Goal: Task Accomplishment & Management: Complete application form

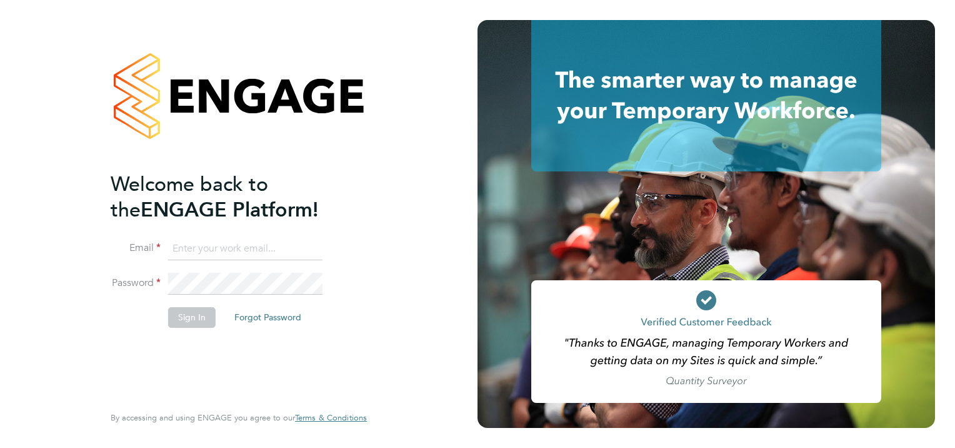
click at [260, 247] on input at bounding box center [245, 249] width 154 height 23
type input "karen.chatfield@prsjobs.com"
click at [196, 316] on button "Sign In" at bounding box center [192, 317] width 48 height 20
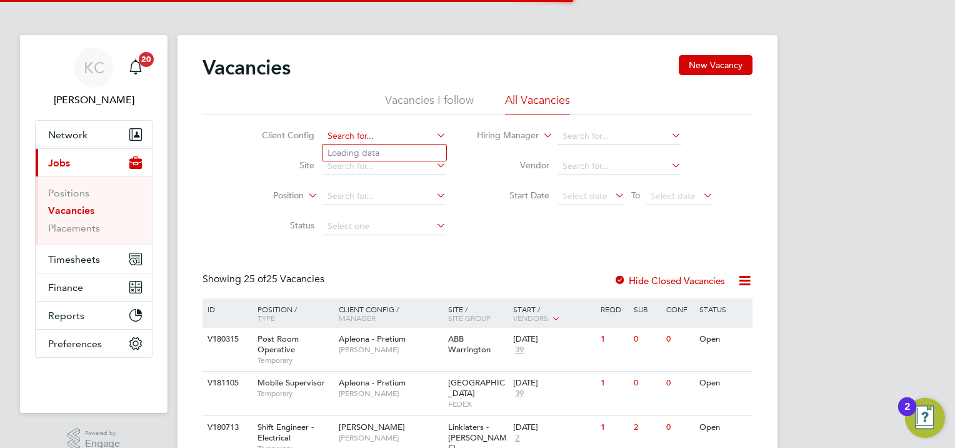
click at [385, 141] on input at bounding box center [384, 137] width 123 height 18
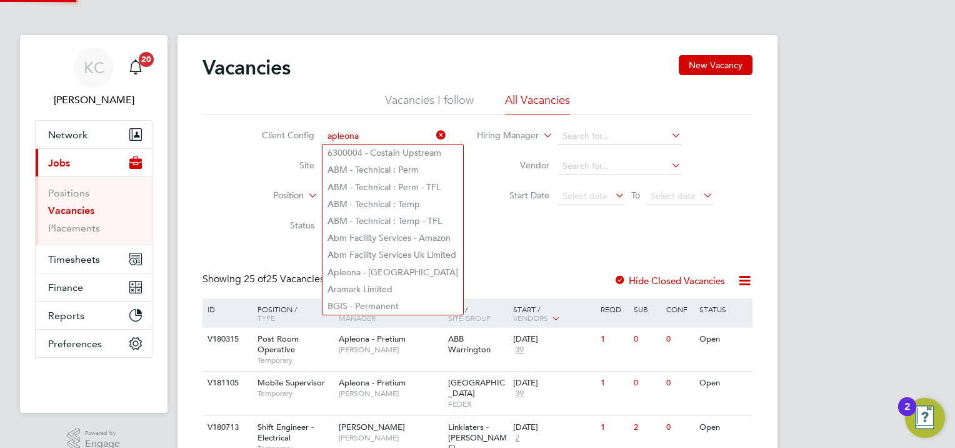
type input "6300004 - Costain Upstream"
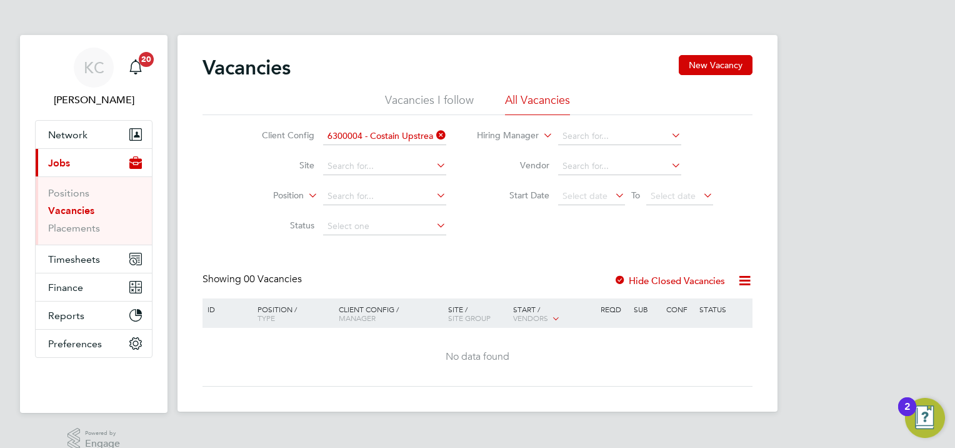
click at [434, 133] on icon at bounding box center [434, 135] width 0 height 18
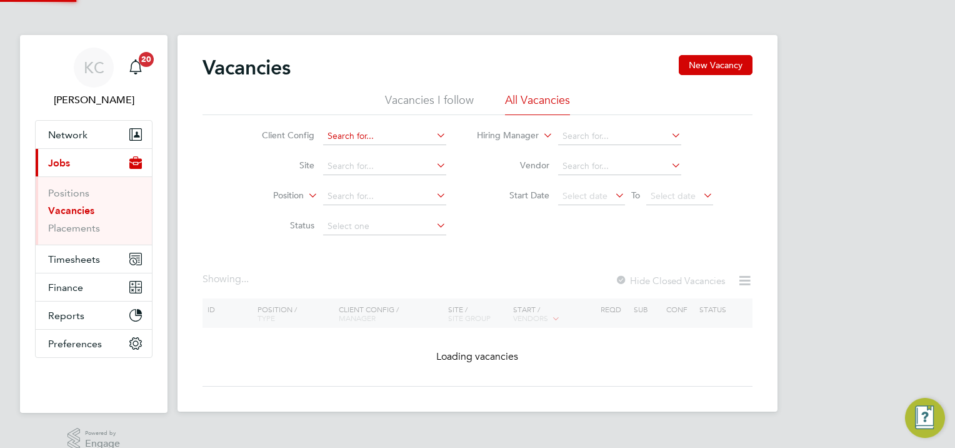
click at [384, 139] on input at bounding box center [384, 137] width 123 height 18
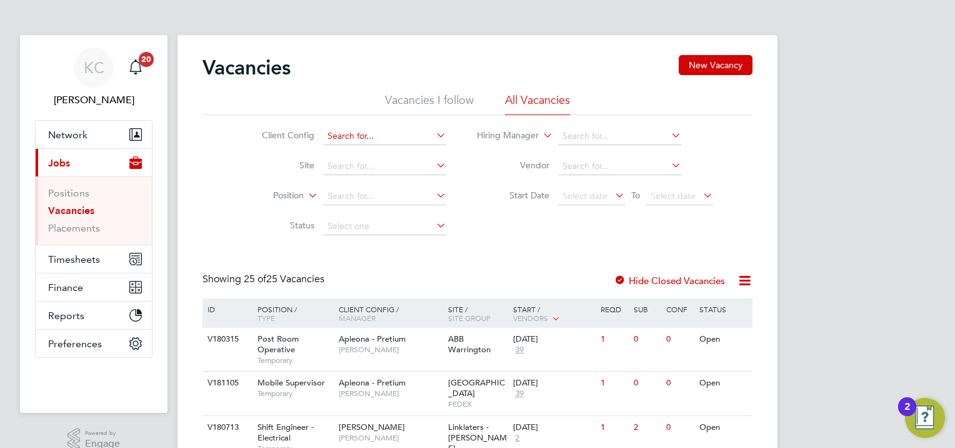
click at [380, 134] on input at bounding box center [384, 137] width 123 height 18
click at [390, 151] on li "Apleona - Pretium" at bounding box center [385, 152] width 124 height 17
type input "Apleona - Pretium"
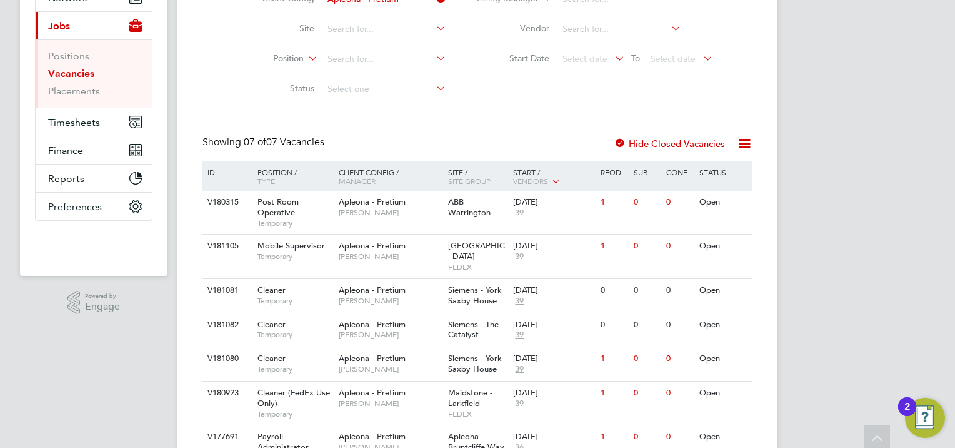
scroll to position [143, 0]
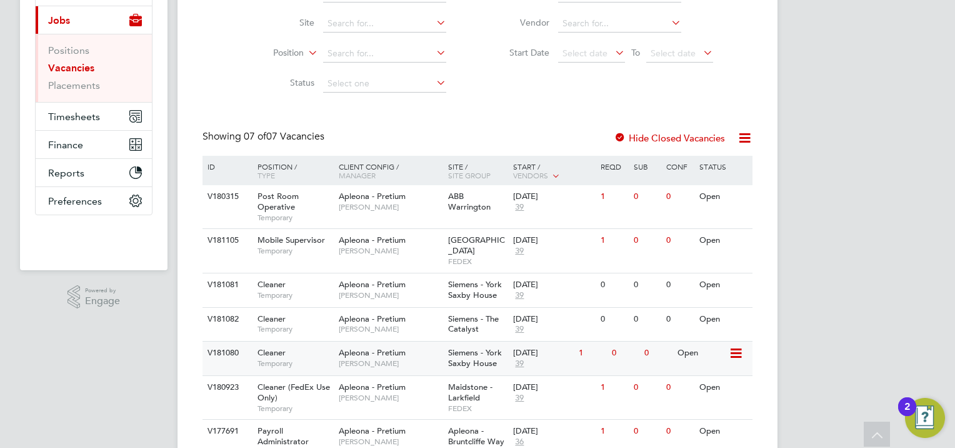
click at [540, 348] on div "[DATE]" at bounding box center [542, 353] width 59 height 11
click at [525, 348] on div "[DATE]" at bounding box center [542, 353] width 59 height 11
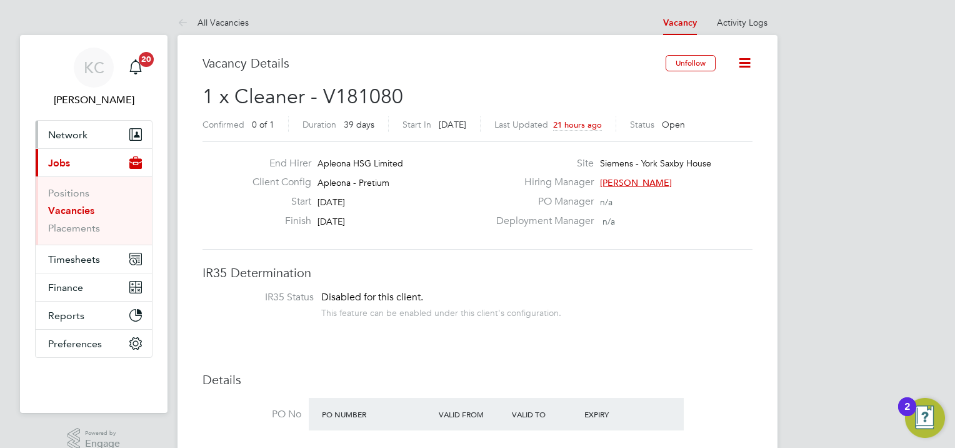
click at [72, 136] on span "Network" at bounding box center [67, 135] width 39 height 12
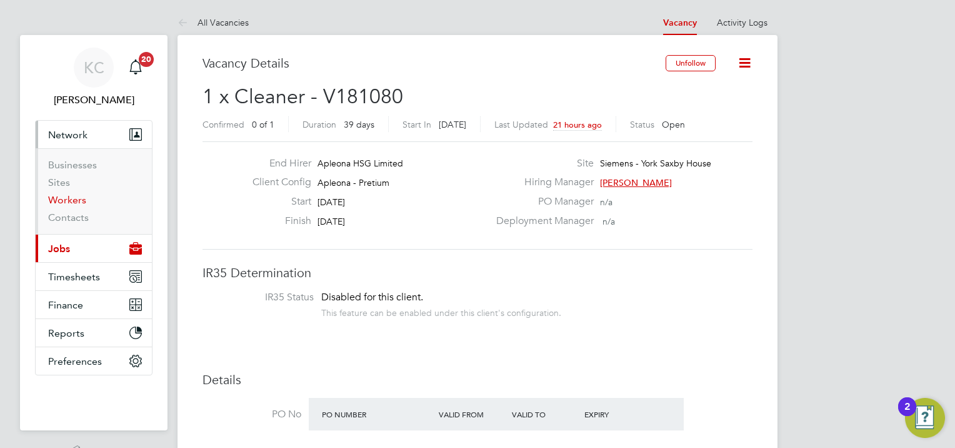
click at [68, 200] on link "Workers" at bounding box center [67, 200] width 38 height 12
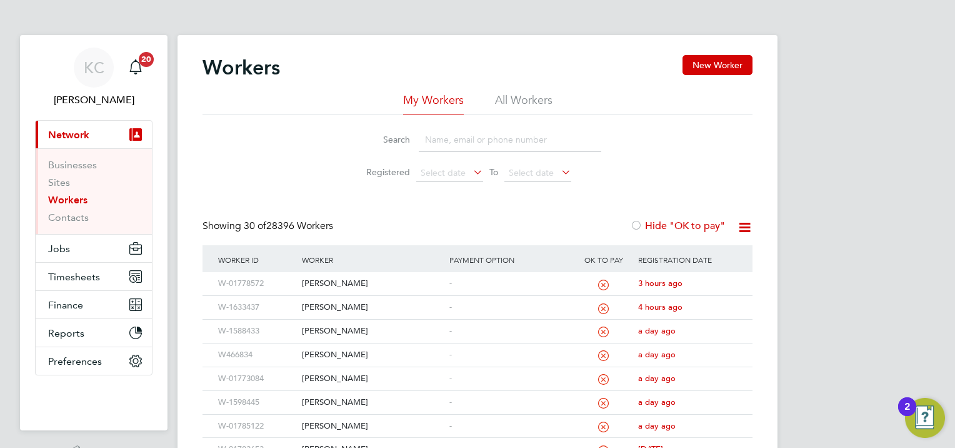
click at [463, 140] on input at bounding box center [510, 140] width 183 height 24
paste input "fordj9786@gmail.com"
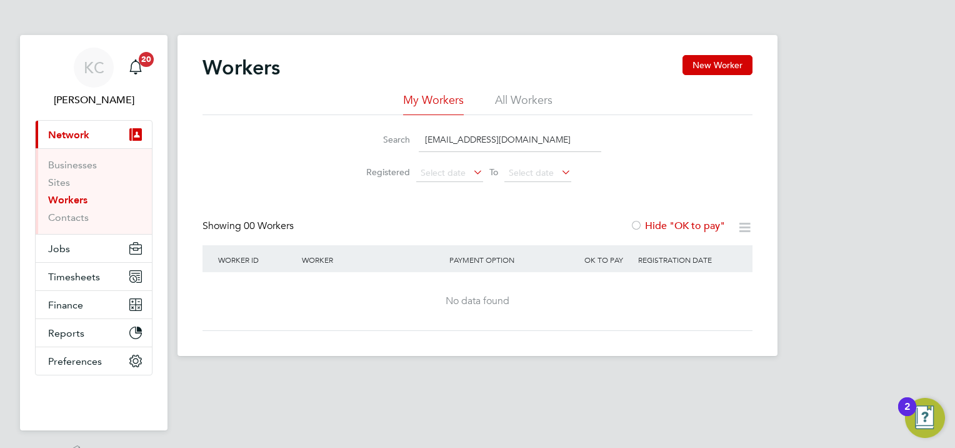
click at [530, 144] on input "fordj9786@gmail.com" at bounding box center [510, 140] width 183 height 24
type input "f"
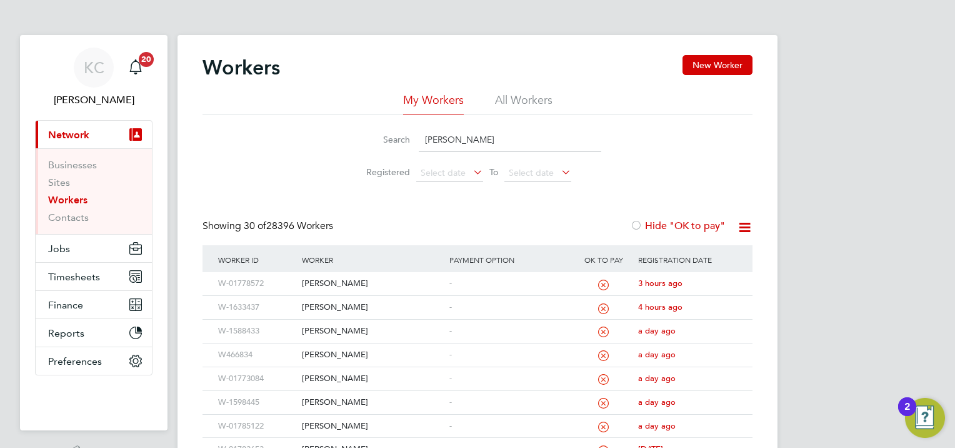
type input "john ford"
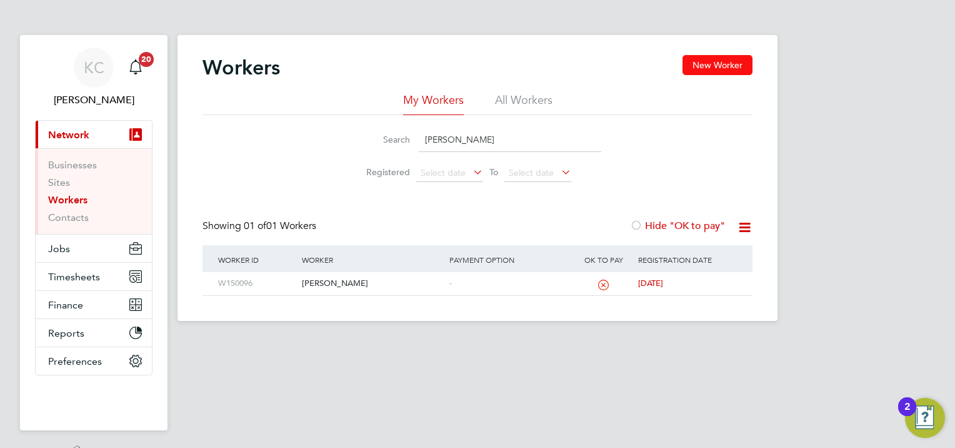
click at [722, 59] on button "New Worker" at bounding box center [718, 65] width 70 height 20
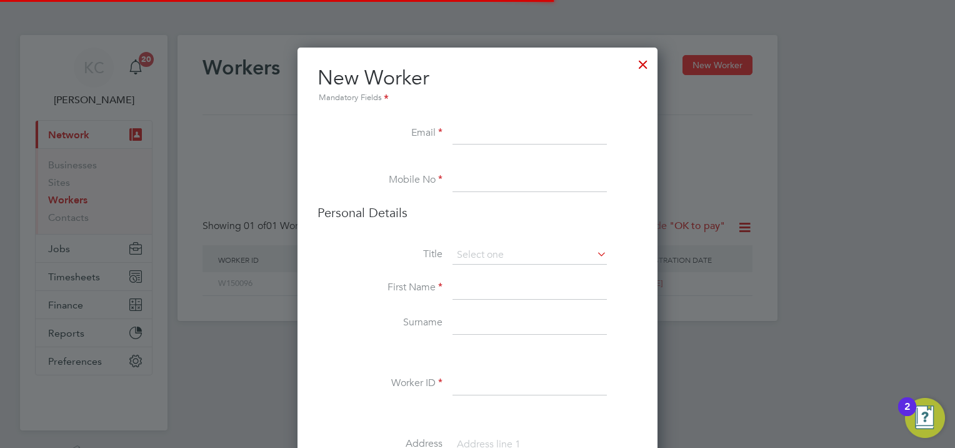
scroll to position [1110, 361]
paste input "fordj9786@gmail.com"
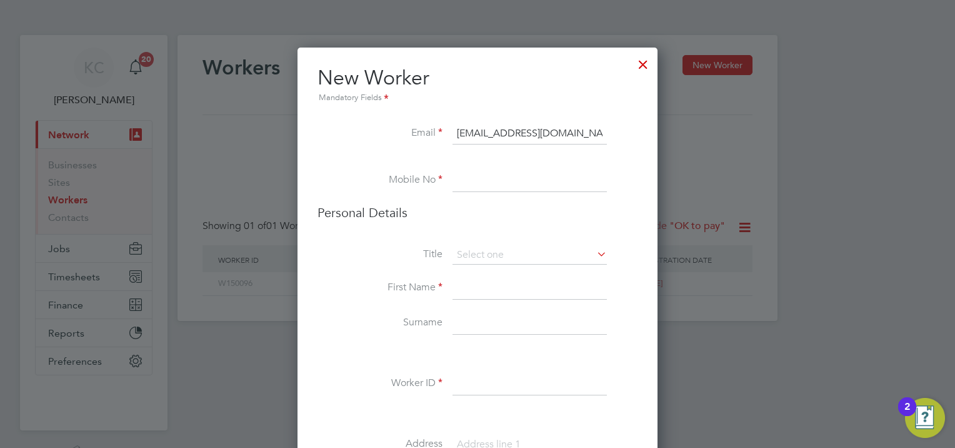
type input "fordj9786@gmail.com"
click at [515, 181] on input at bounding box center [530, 180] width 154 height 23
paste input "447309 657033"
click at [467, 182] on input "447309 657033" at bounding box center [530, 180] width 154 height 23
type input "07309 657033"
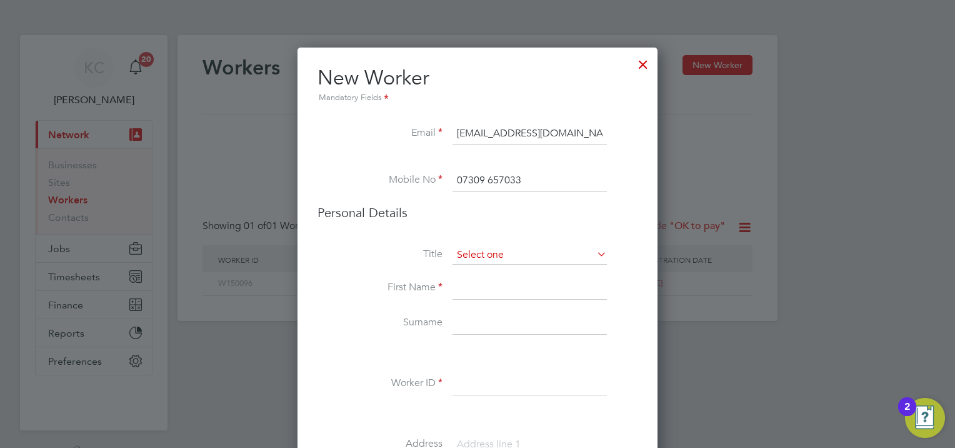
click at [518, 251] on input at bounding box center [530, 255] width 154 height 19
click at [503, 271] on li "Mr" at bounding box center [530, 272] width 155 height 16
type input "Mr"
click at [492, 296] on input at bounding box center [530, 288] width 154 height 23
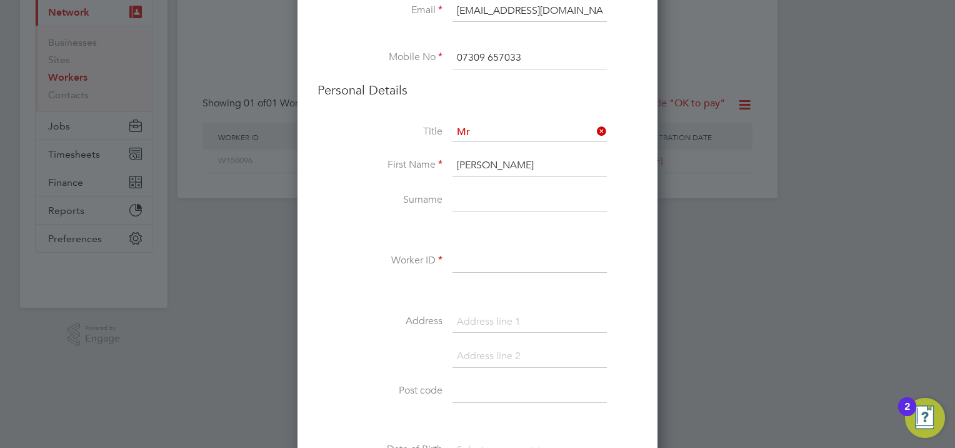
scroll to position [125, 0]
type input "[PERSON_NAME]"
click at [476, 197] on input at bounding box center [530, 198] width 154 height 23
type input "Ford"
click at [530, 242] on div "Title Mr First Name John Surname Ford Worker ID Address Post code Date of Birth…" at bounding box center [478, 348] width 320 height 454
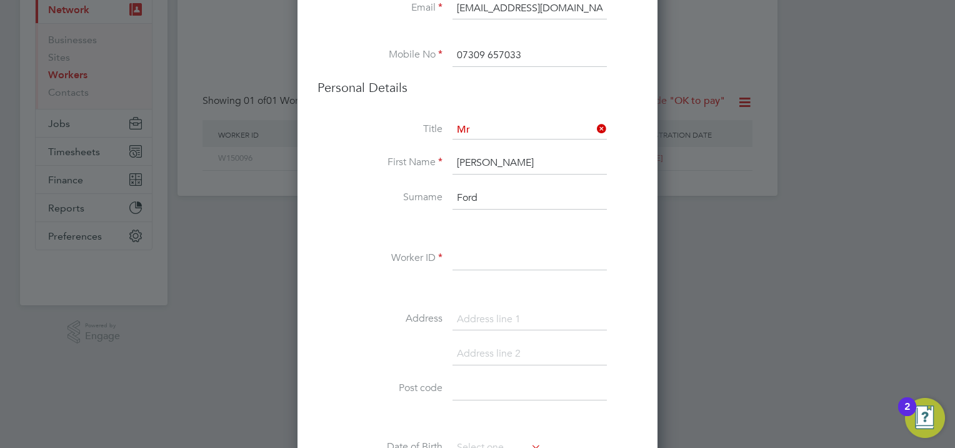
click at [540, 255] on input at bounding box center [530, 259] width 154 height 23
paste input "W-1645369"
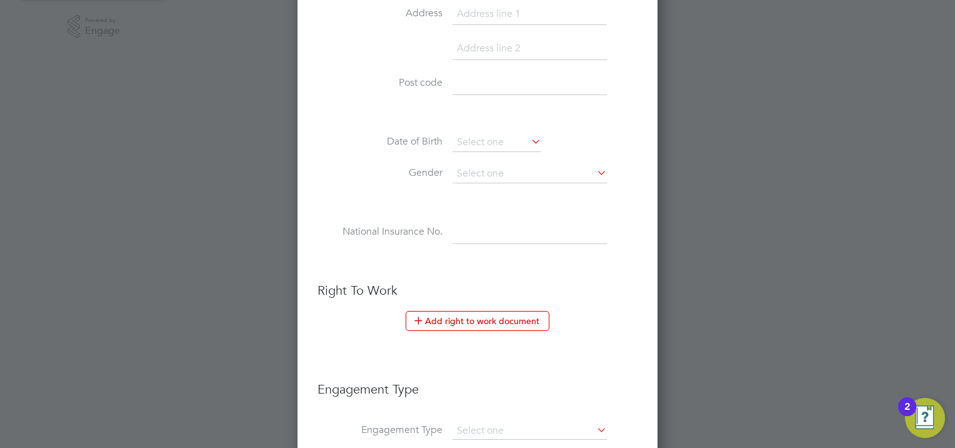
scroll to position [438, 0]
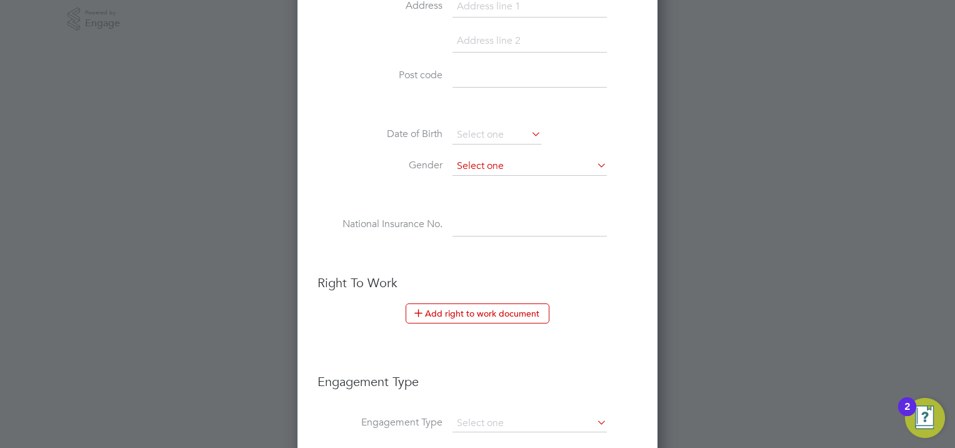
type input "W-1645369"
click at [533, 160] on input at bounding box center [530, 166] width 154 height 19
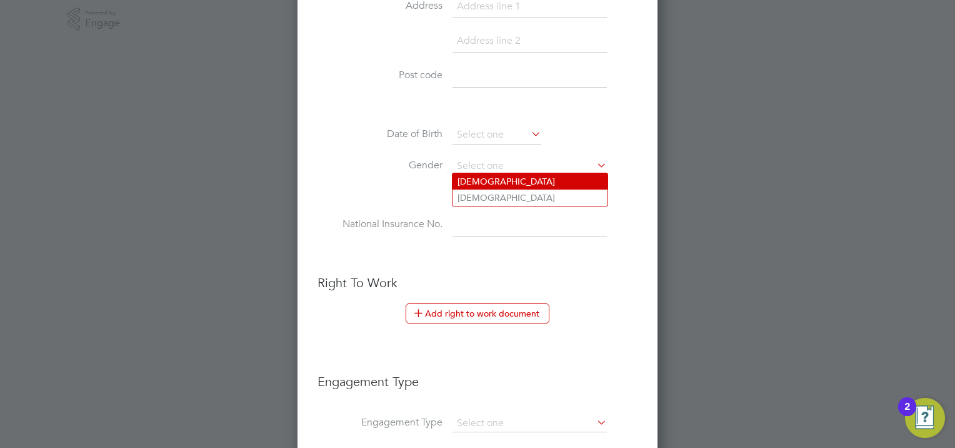
click at [503, 179] on li "Male" at bounding box center [530, 181] width 155 height 16
type input "Male"
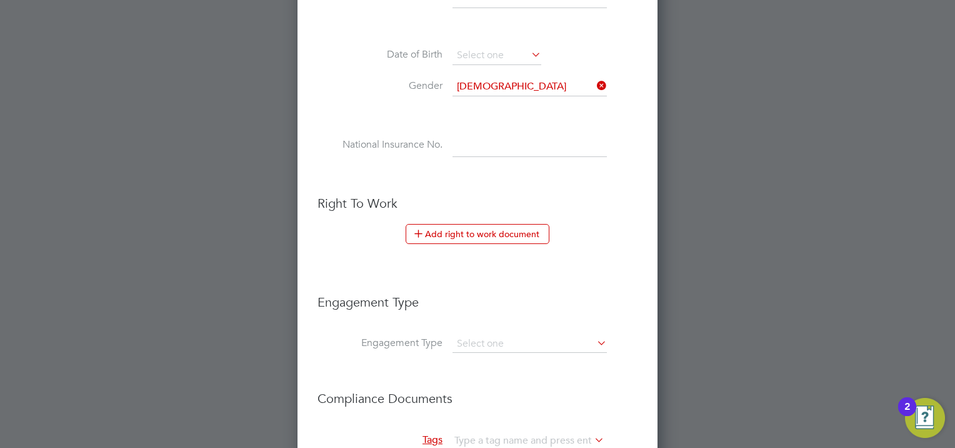
scroll to position [625, 0]
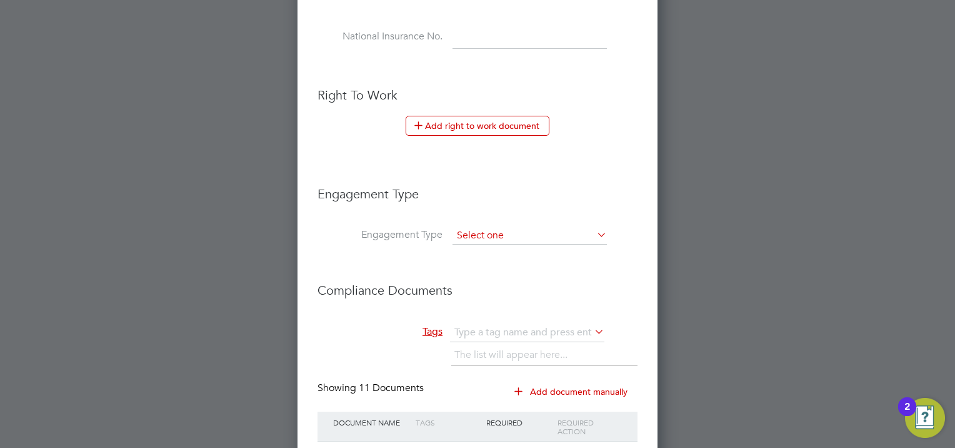
click at [491, 228] on input at bounding box center [530, 236] width 154 height 18
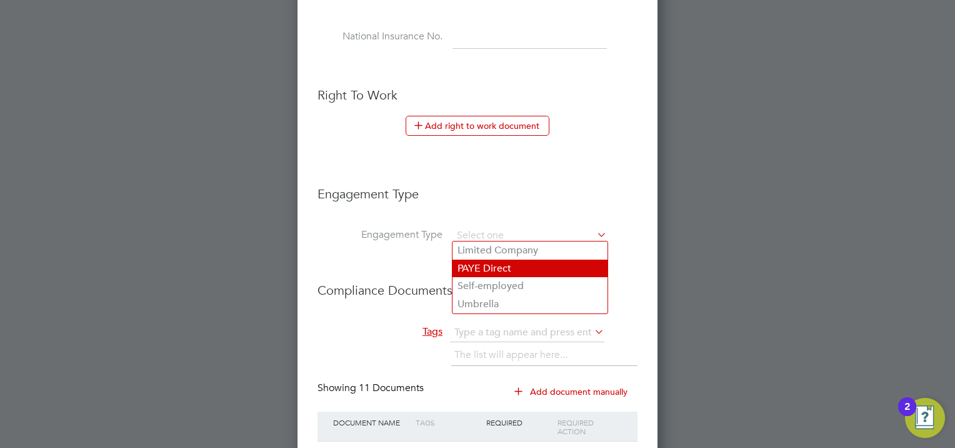
click at [511, 268] on li "PAYE Direct" at bounding box center [530, 268] width 155 height 18
type input "PAYE Direct"
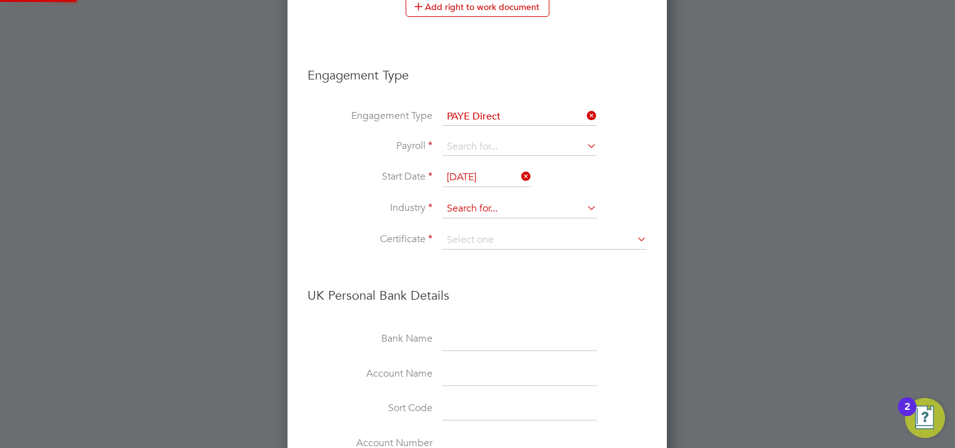
scroll to position [750, 0]
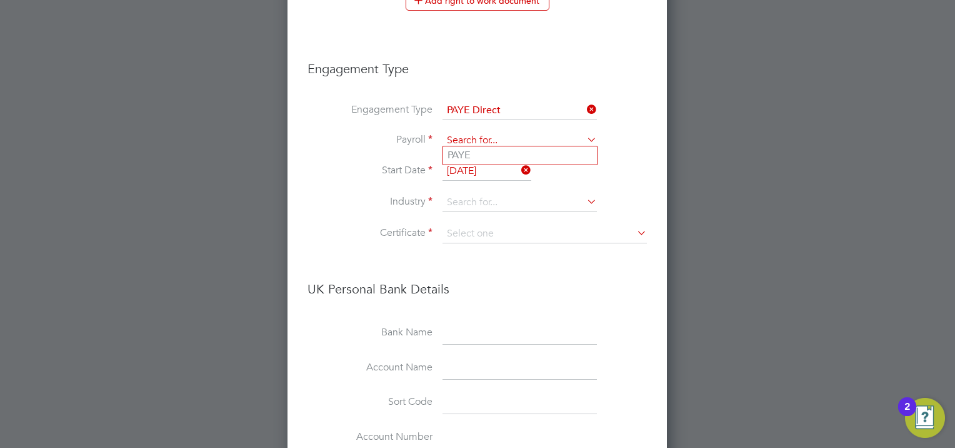
click at [519, 143] on input at bounding box center [520, 141] width 154 height 18
click at [543, 135] on input at bounding box center [520, 141] width 154 height 18
click at [631, 180] on li "Start Date 23 Sep 2025" at bounding box center [477, 177] width 339 height 31
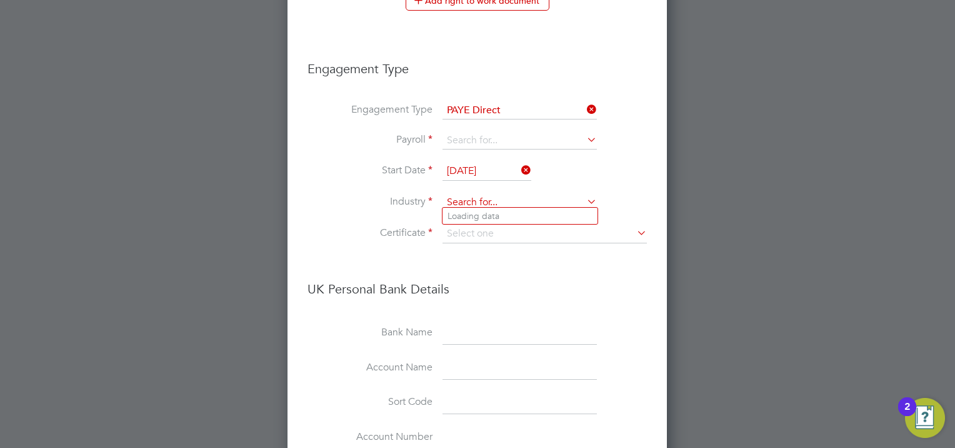
click at [563, 196] on input at bounding box center [520, 202] width 154 height 19
drag, startPoint x: 491, startPoint y: 316, endPoint x: 523, endPoint y: 264, distance: 60.9
click at [493, 316] on li "Customer Service" at bounding box center [520, 317] width 155 height 17
type input "Customer Service"
click at [526, 224] on input at bounding box center [545, 233] width 204 height 19
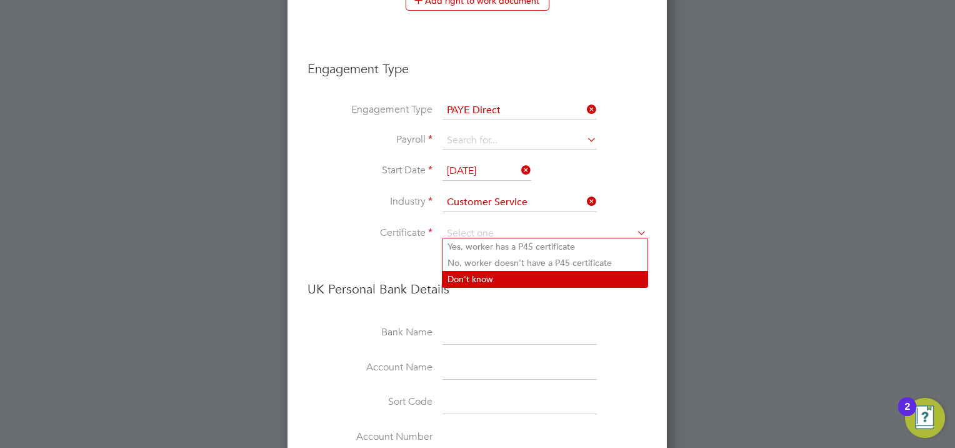
click at [482, 279] on li "Don't know" at bounding box center [545, 279] width 205 height 16
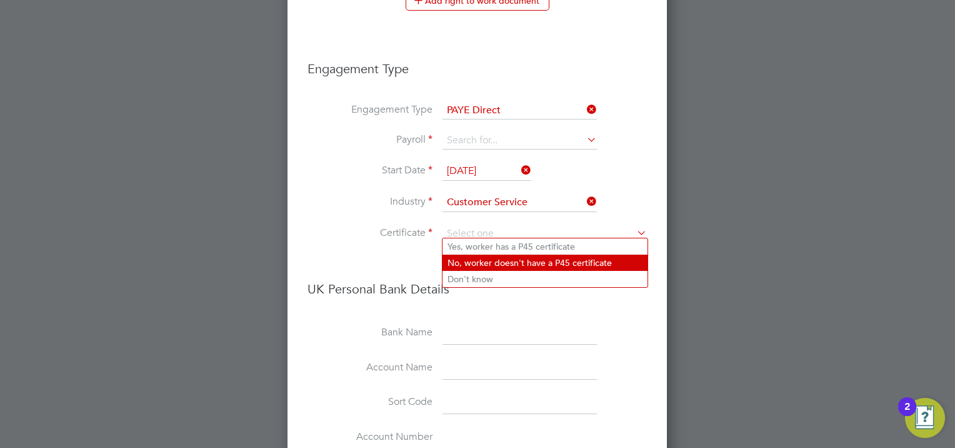
type input "Don't know"
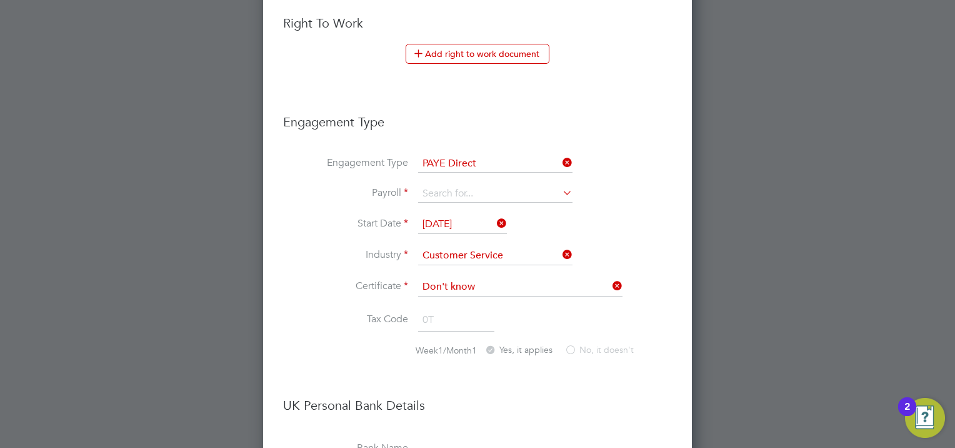
scroll to position [572, 0]
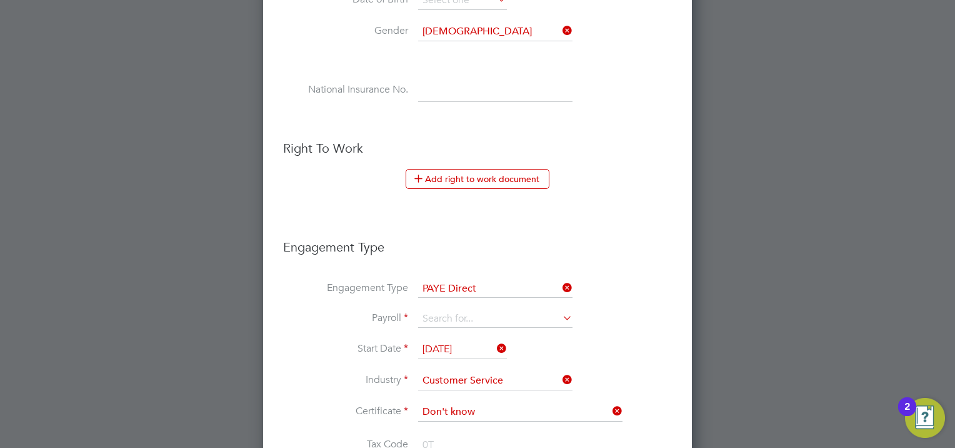
click at [560, 315] on icon at bounding box center [560, 318] width 0 height 18
drag, startPoint x: 515, startPoint y: 330, endPoint x: 566, endPoint y: 323, distance: 51.2
click at [516, 330] on li "PAYE" at bounding box center [495, 333] width 155 height 18
type input "PAYE"
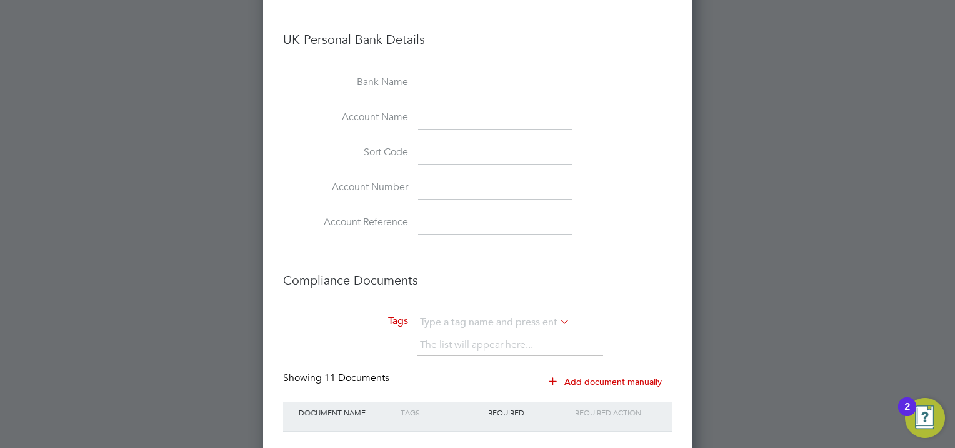
scroll to position [1135, 0]
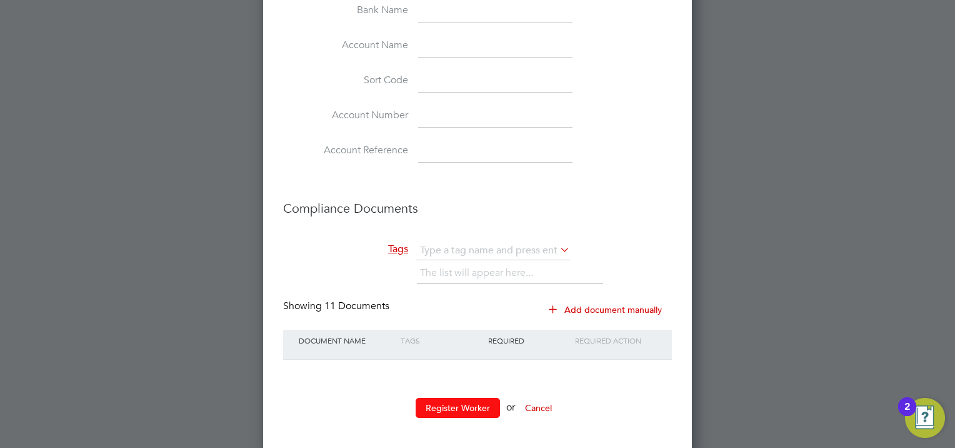
click at [465, 405] on button "Register Worker" at bounding box center [458, 408] width 84 height 20
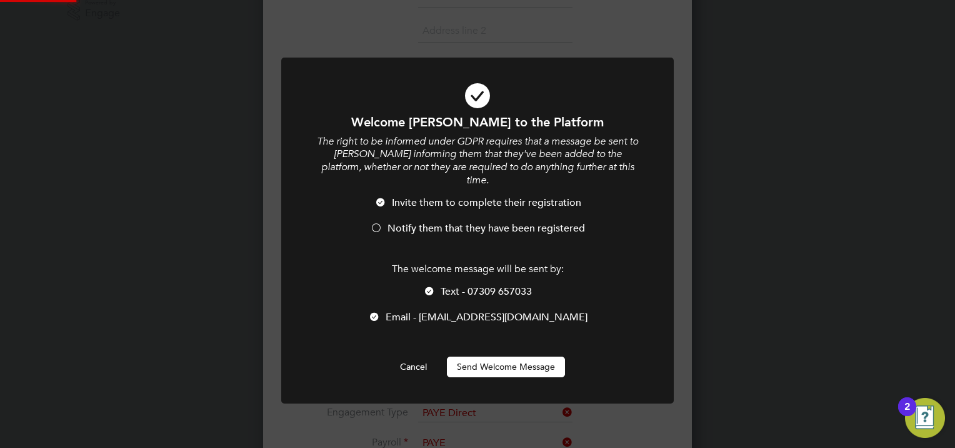
scroll to position [0, 0]
click at [515, 356] on button "Send Welcome Message" at bounding box center [506, 366] width 118 height 20
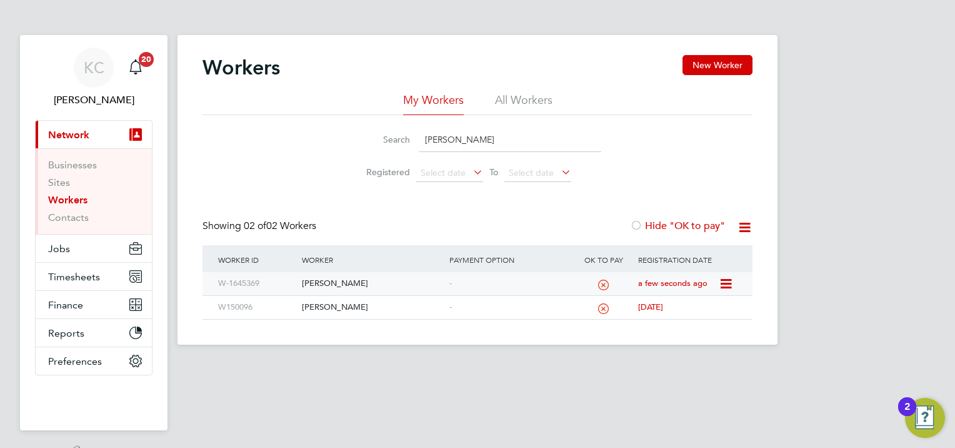
click at [328, 281] on div "John Ford" at bounding box center [372, 283] width 147 height 23
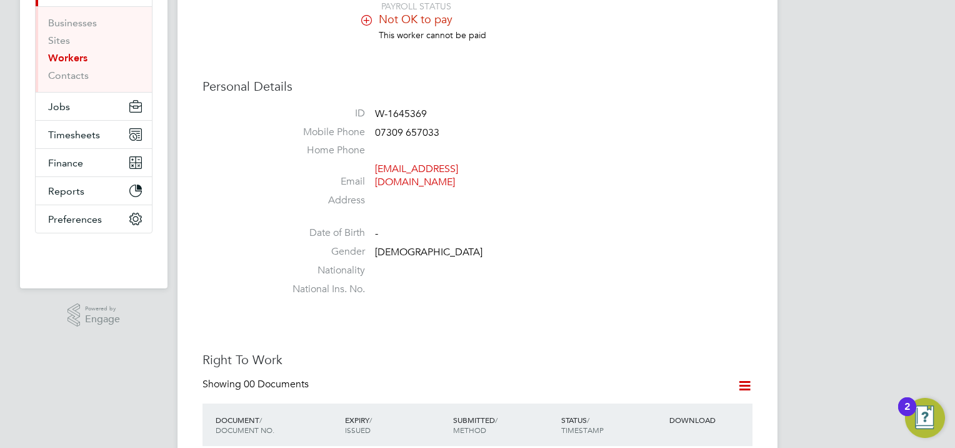
scroll to position [250, 0]
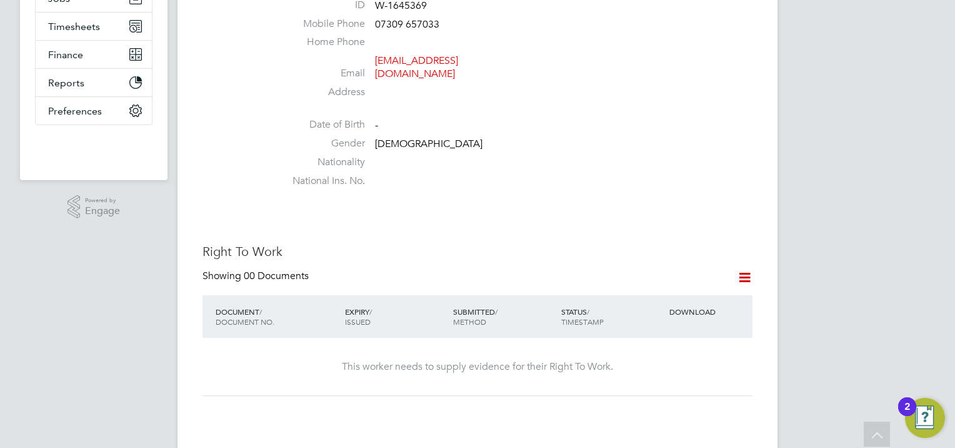
click at [748, 269] on icon at bounding box center [745, 277] width 16 height 16
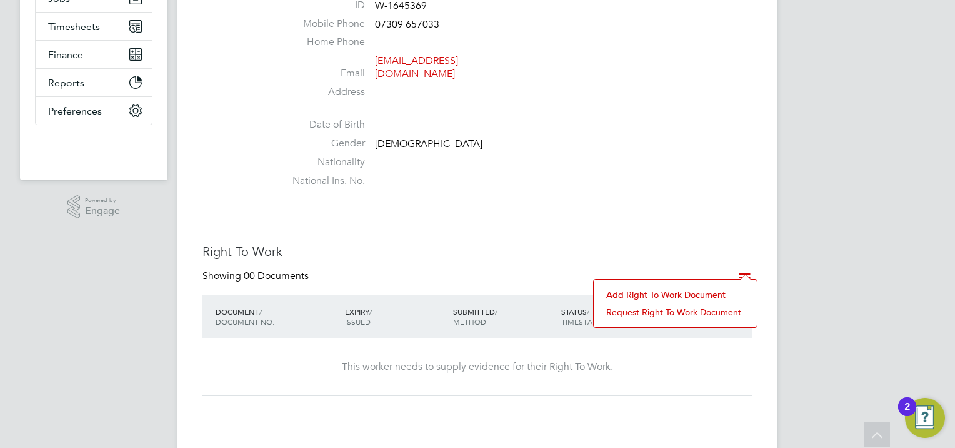
click at [691, 293] on li "Add Right To Work Document" at bounding box center [675, 295] width 151 height 18
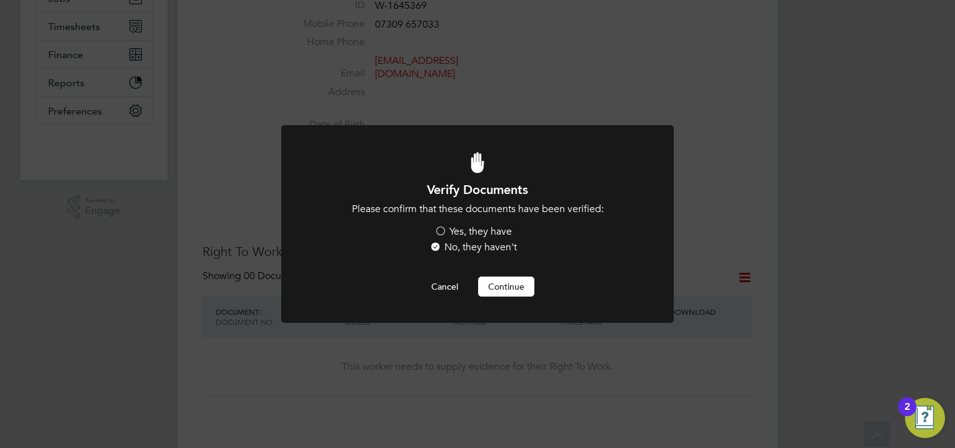
scroll to position [0, 0]
click at [520, 288] on button "Continue" at bounding box center [506, 286] width 56 height 20
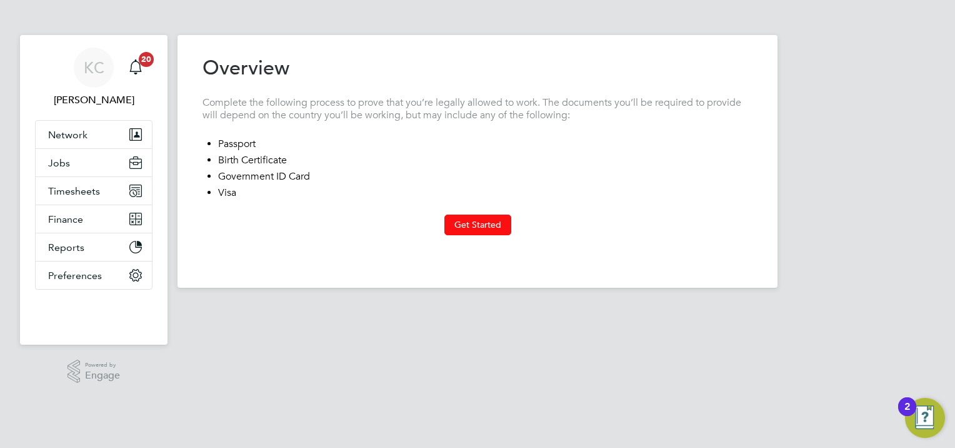
click at [497, 224] on button "Get Started" at bounding box center [478, 224] width 67 height 20
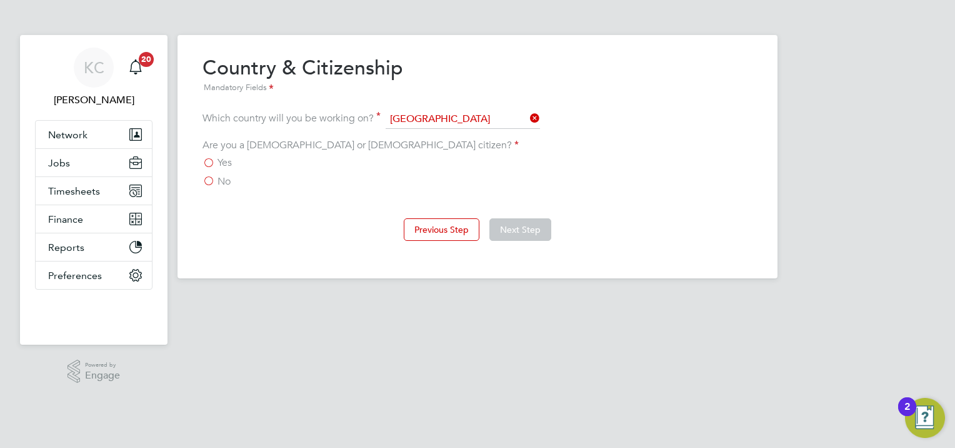
click at [228, 160] on span "Yes" at bounding box center [225, 162] width 14 height 13
click at [0, 0] on input "Yes" at bounding box center [0, 0] width 0 height 0
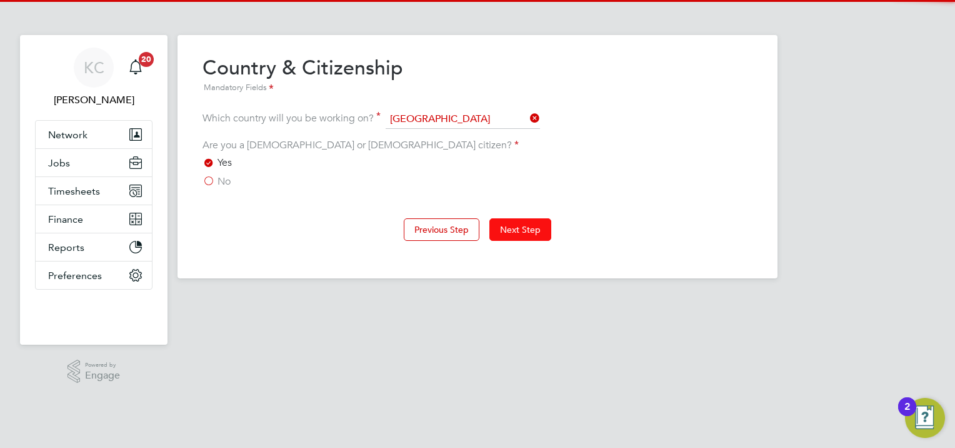
click at [523, 230] on button "Next Step" at bounding box center [521, 229] width 62 height 23
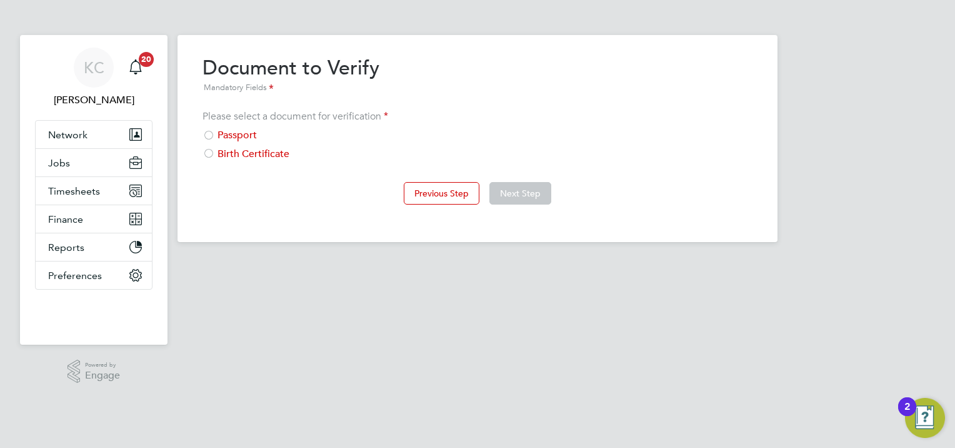
click at [259, 153] on div "Birth Certificate" at bounding box center [478, 154] width 550 height 13
click at [539, 193] on button "Next Step" at bounding box center [521, 193] width 62 height 23
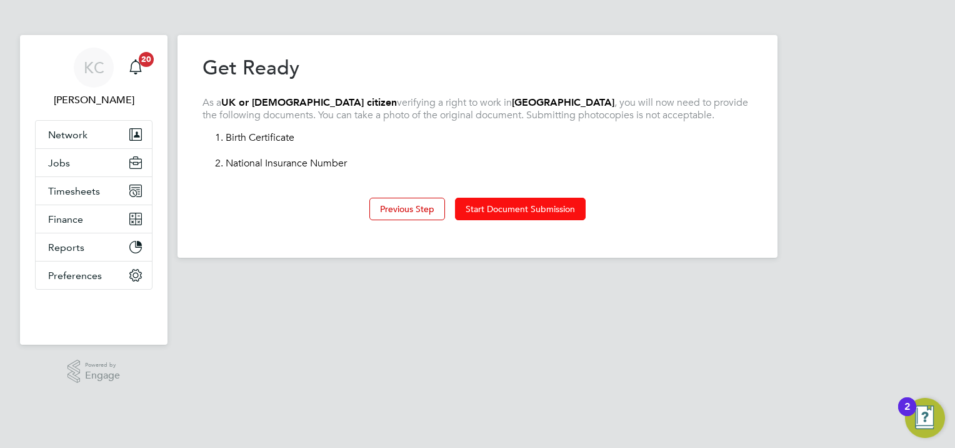
click at [528, 207] on button "Start Document Submission" at bounding box center [520, 209] width 131 height 23
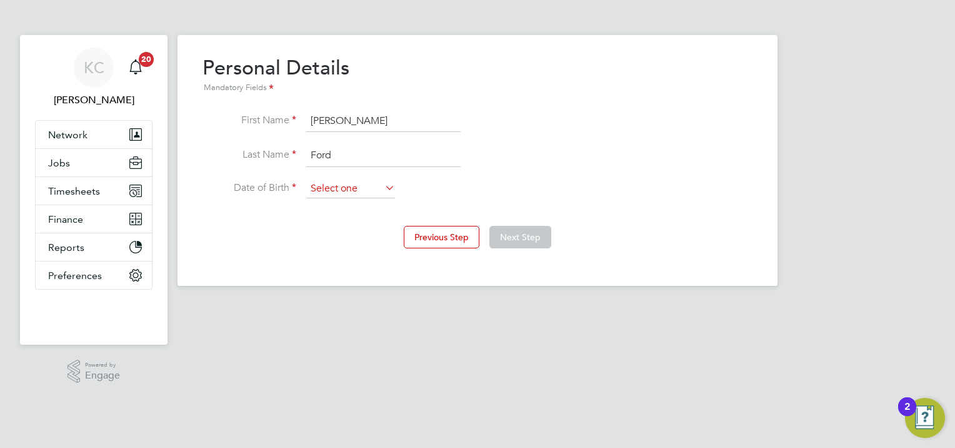
click at [374, 190] on input at bounding box center [350, 188] width 89 height 19
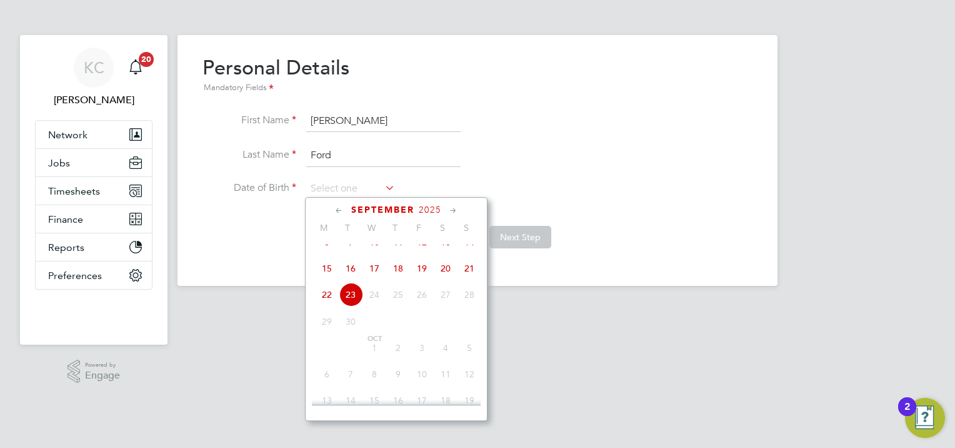
click at [428, 208] on span "2025" at bounding box center [430, 209] width 23 height 11
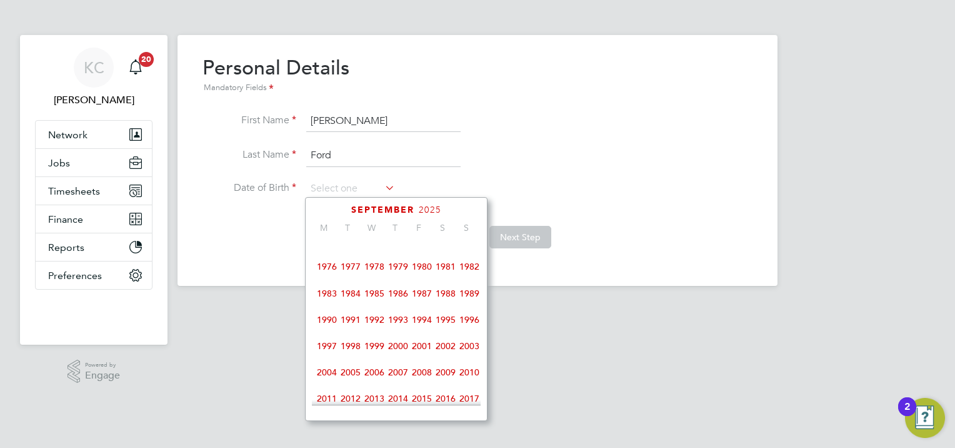
scroll to position [147, 0]
click at [345, 296] on span "1970" at bounding box center [351, 294] width 24 height 24
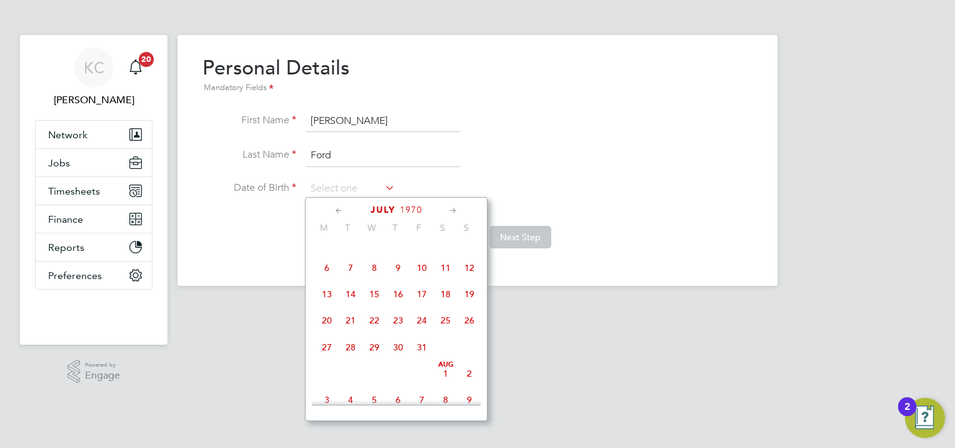
click at [324, 349] on span "27" at bounding box center [327, 347] width 24 height 24
type input "27 Jul 1970"
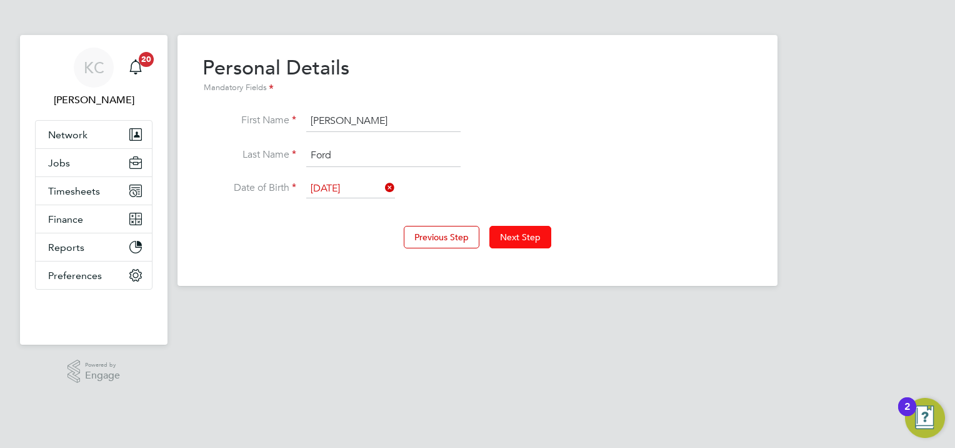
click at [537, 238] on button "Next Step" at bounding box center [521, 237] width 62 height 23
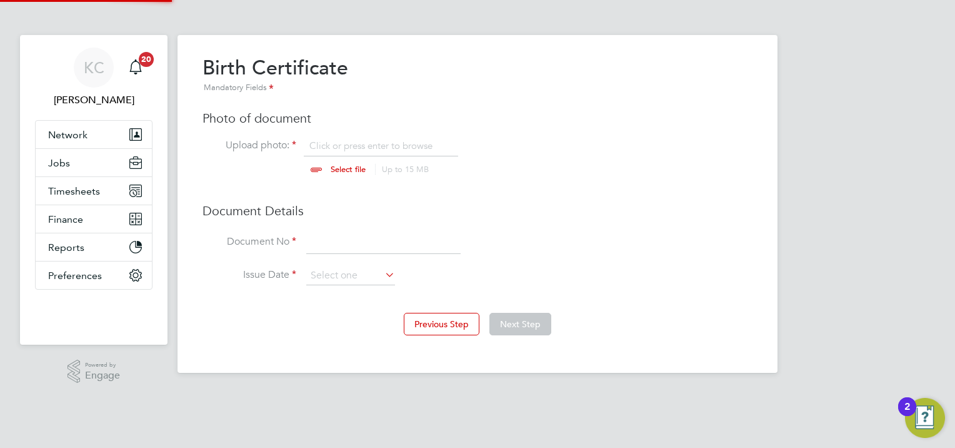
scroll to position [16, 155]
click at [346, 168] on input "file" at bounding box center [360, 158] width 196 height 38
type input "C:\fakepath\Birth Cert and NI J Ford.pdf"
click at [378, 236] on input at bounding box center [383, 242] width 154 height 23
type input "1"
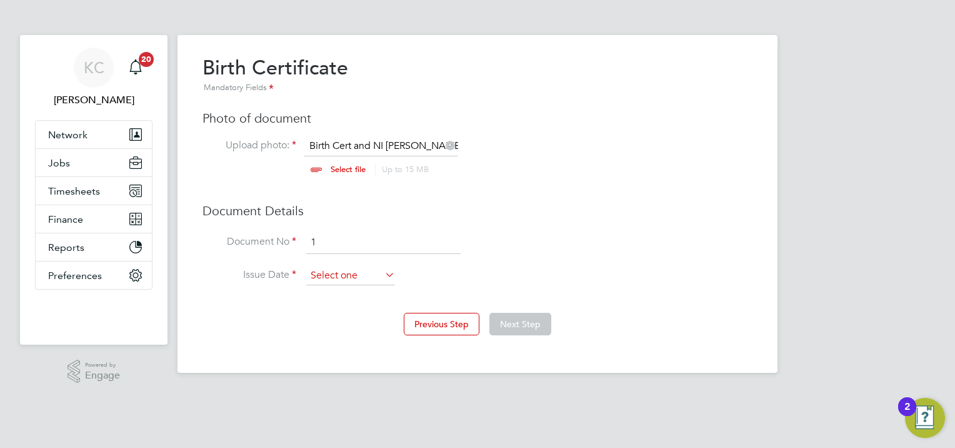
click at [375, 276] on input at bounding box center [350, 275] width 89 height 19
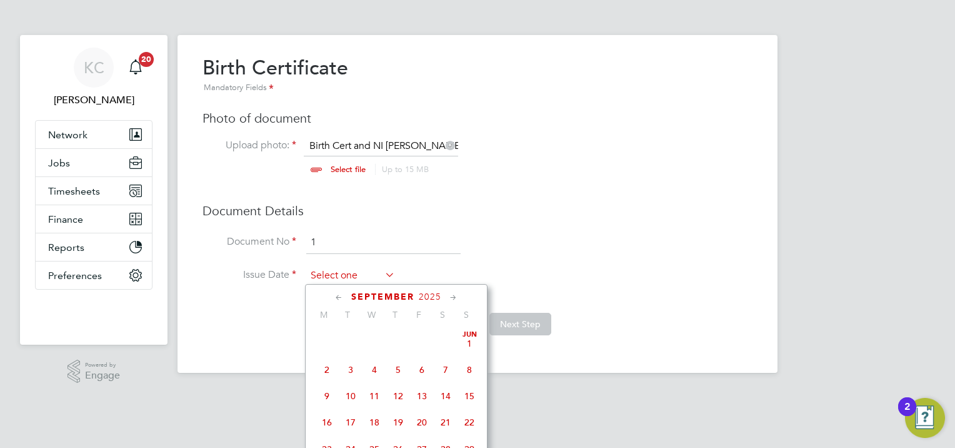
scroll to position [463, 0]
click at [352, 393] on span "23" at bounding box center [351, 381] width 24 height 24
type input "[DATE]"
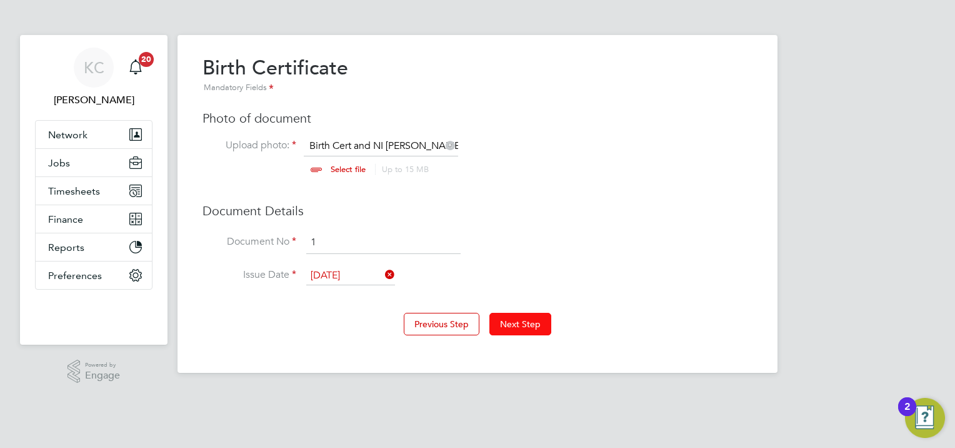
click at [528, 323] on button "Next Step" at bounding box center [521, 324] width 62 height 23
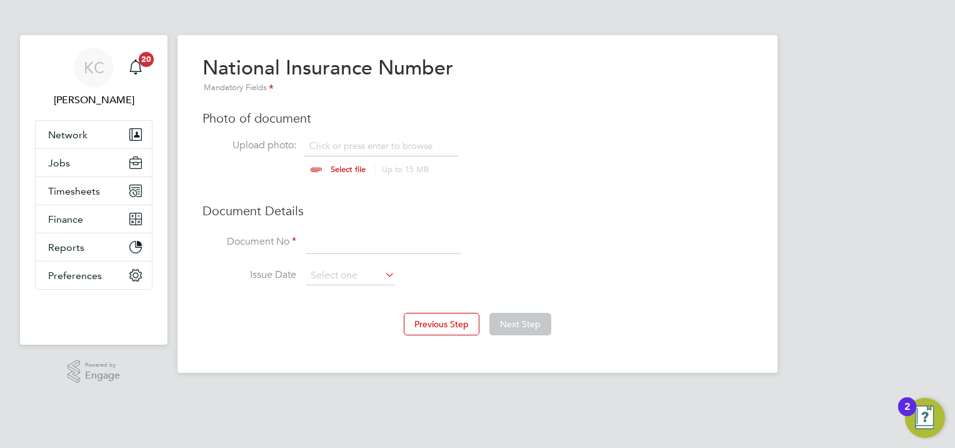
scroll to position [16, 155]
click at [356, 163] on input "file" at bounding box center [360, 158] width 196 height 38
type input "C:\fakepath\Birth Cert and NI J Ford.pdf"
click at [363, 240] on input at bounding box center [383, 242] width 154 height 23
type input "1"
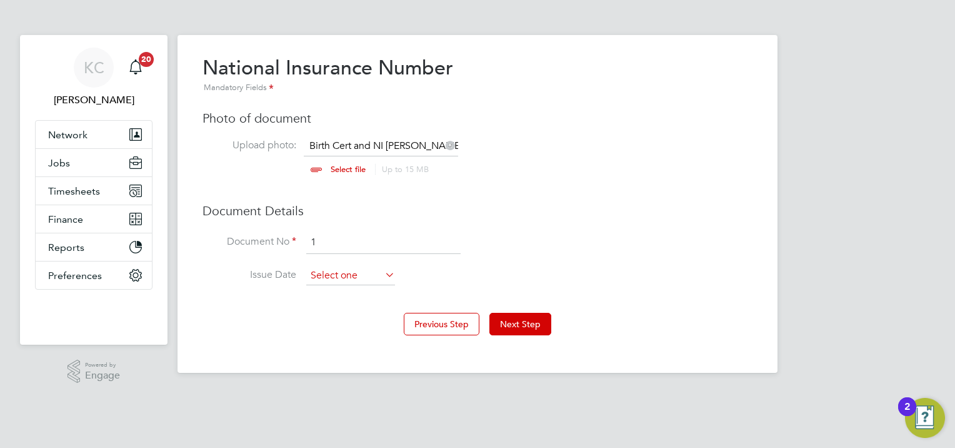
click at [351, 279] on input at bounding box center [350, 275] width 89 height 19
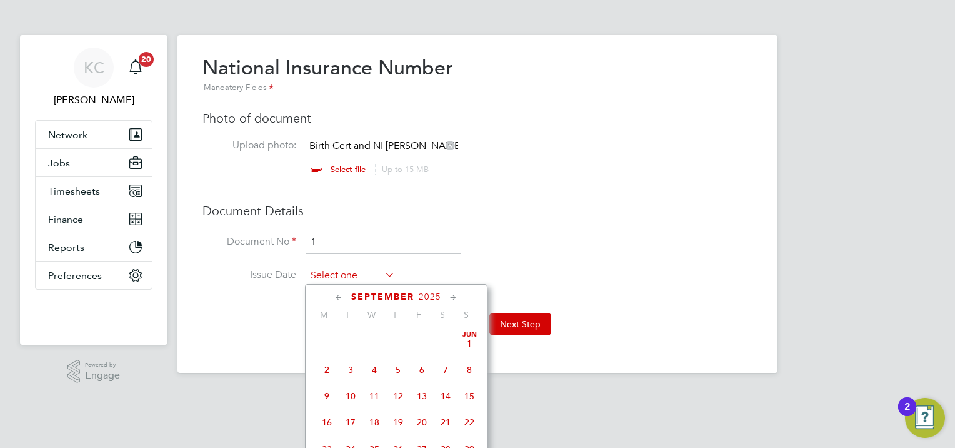
scroll to position [463, 0]
click at [353, 390] on span "23" at bounding box center [351, 381] width 24 height 24
type input "[DATE]"
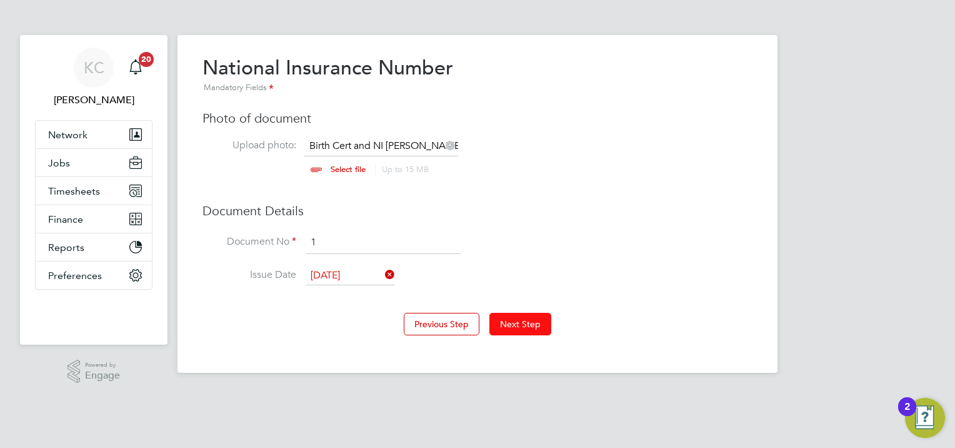
click at [528, 323] on button "Next Step" at bounding box center [521, 324] width 62 height 23
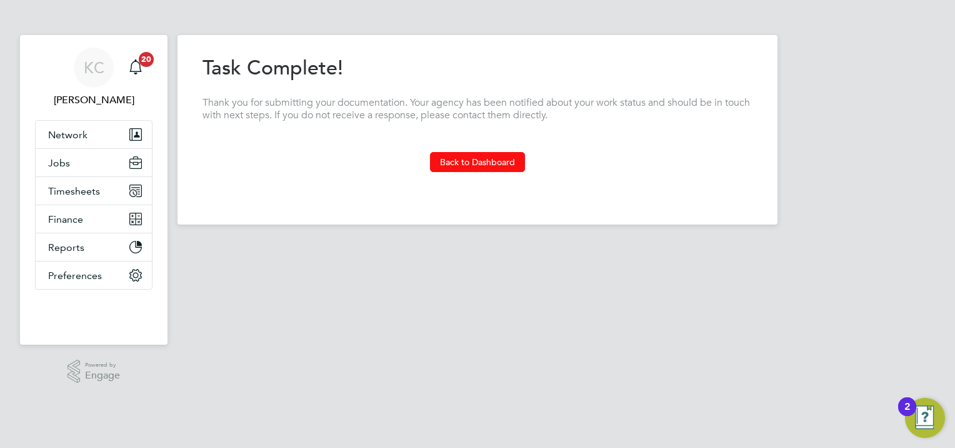
click at [513, 168] on button "Back to Dashboard" at bounding box center [477, 162] width 95 height 20
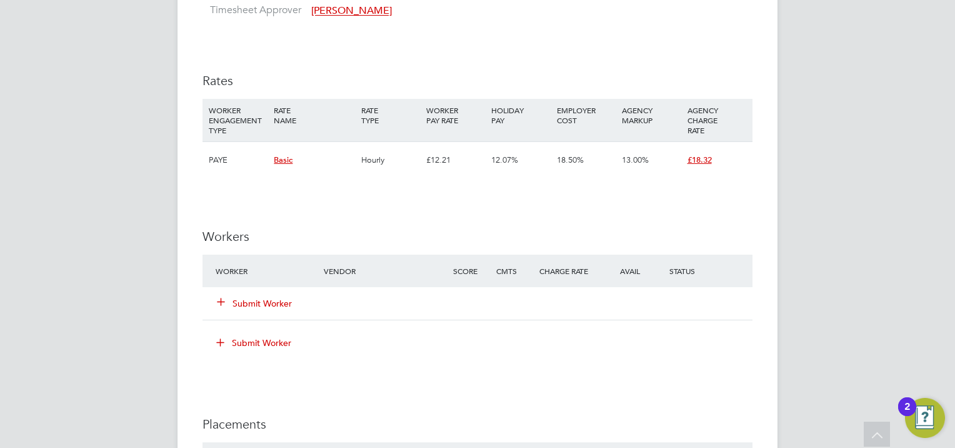
scroll to position [1125, 0]
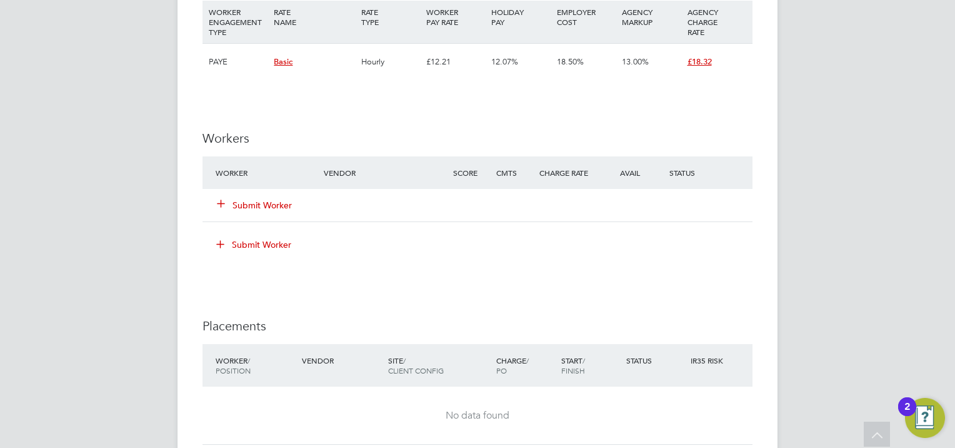
click at [288, 207] on button "Submit Worker" at bounding box center [255, 205] width 75 height 13
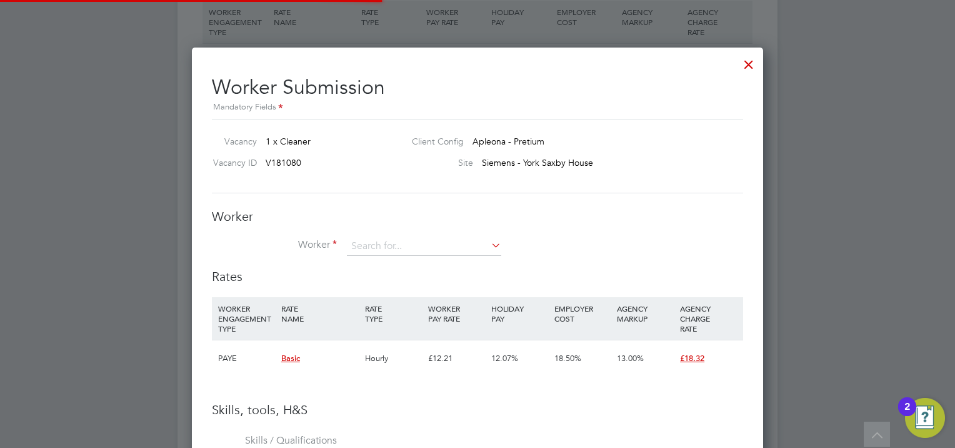
scroll to position [788, 572]
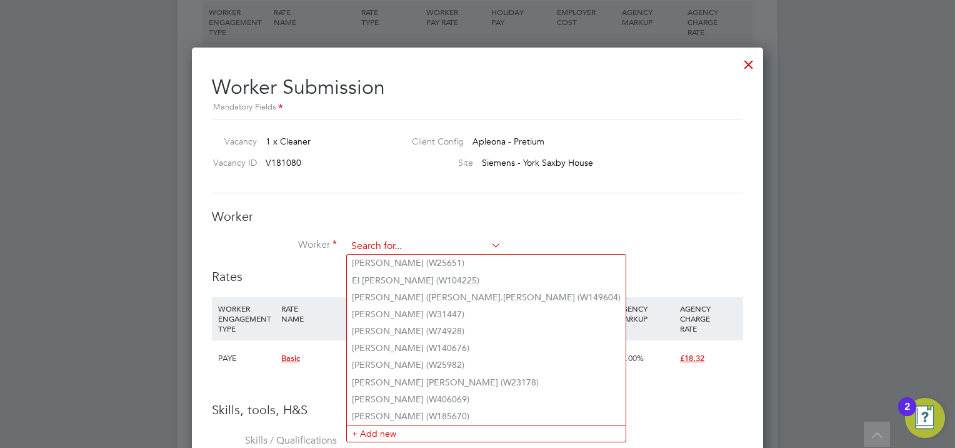
click at [420, 241] on input at bounding box center [424, 246] width 154 height 19
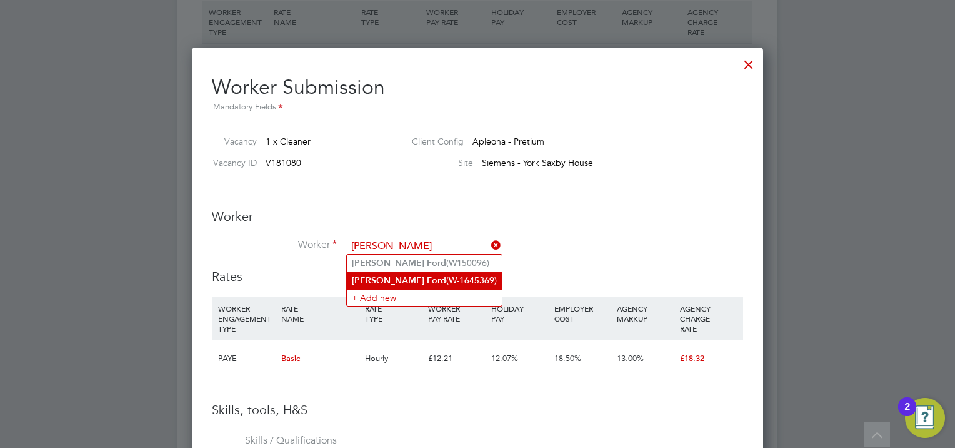
type input "john ford"
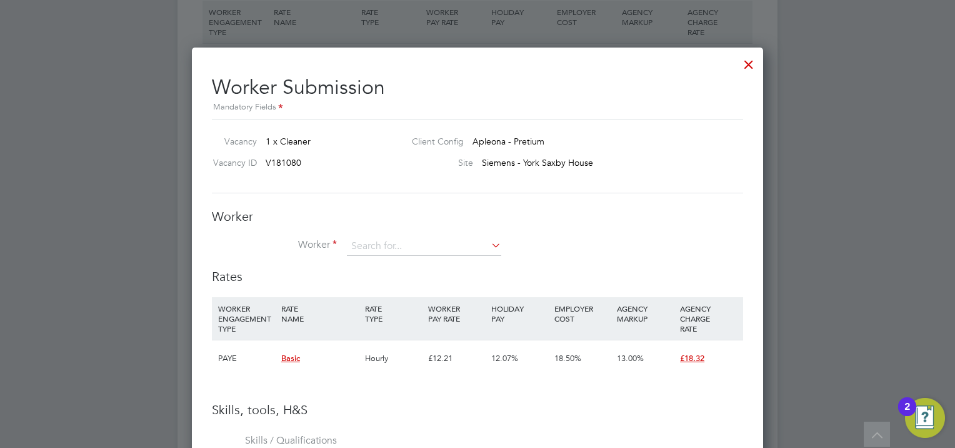
click at [394, 246] on input at bounding box center [424, 246] width 154 height 19
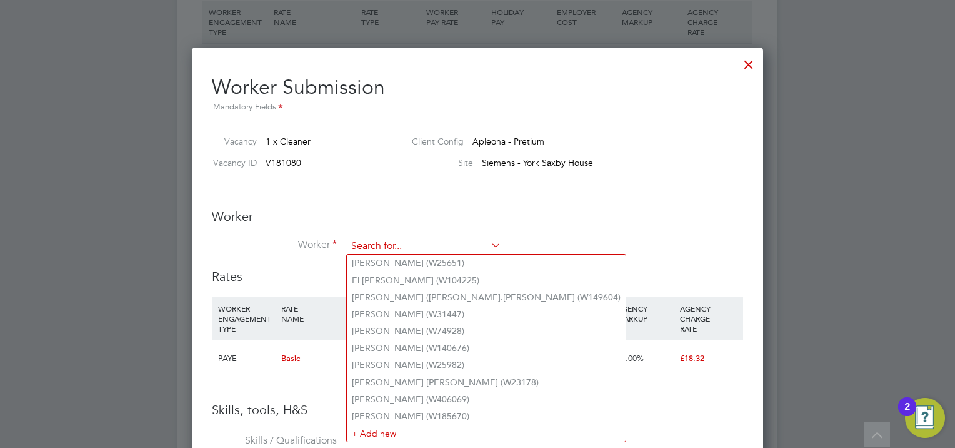
click at [432, 244] on input at bounding box center [424, 246] width 154 height 19
click at [571, 247] on li "Worker" at bounding box center [477, 252] width 531 height 31
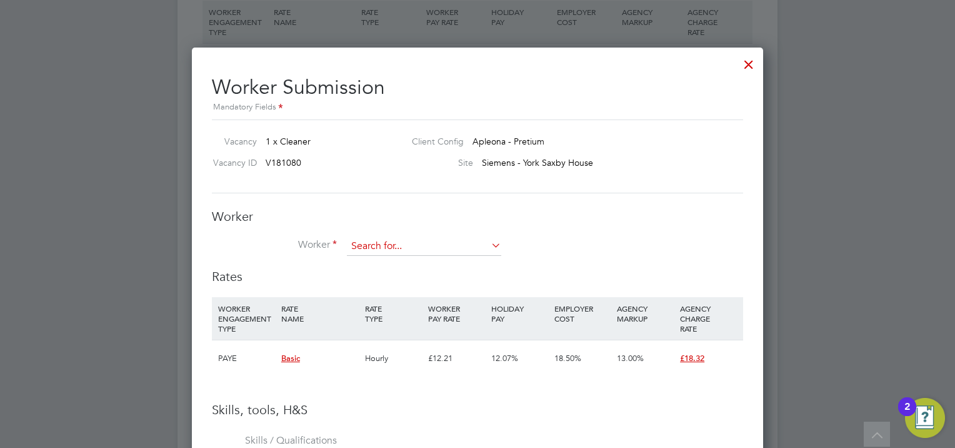
click at [458, 248] on input at bounding box center [424, 246] width 154 height 19
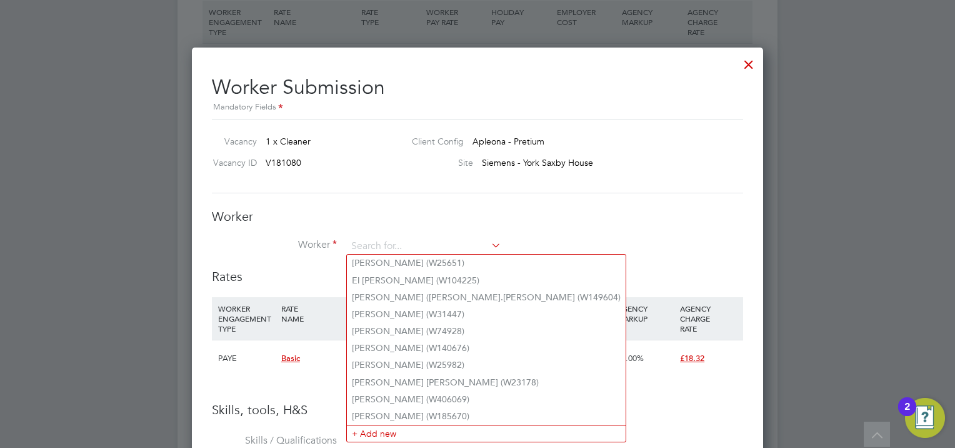
click at [668, 251] on li "Worker" at bounding box center [477, 252] width 531 height 31
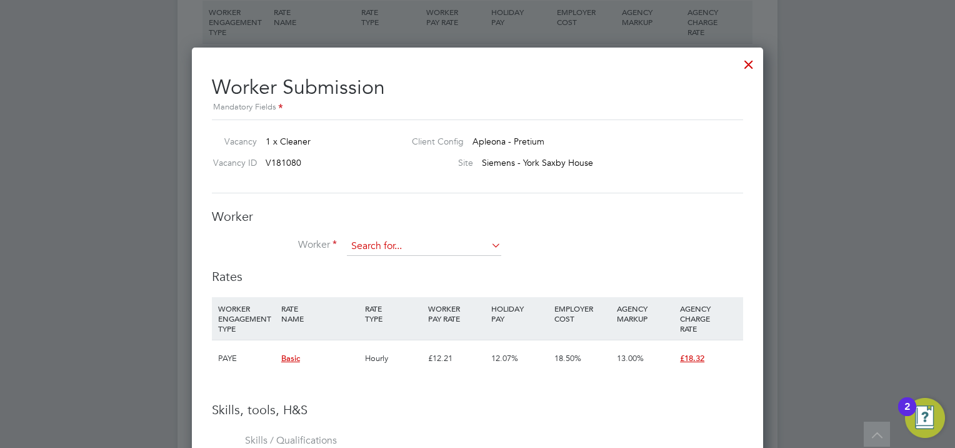
click at [425, 248] on input at bounding box center [424, 246] width 154 height 19
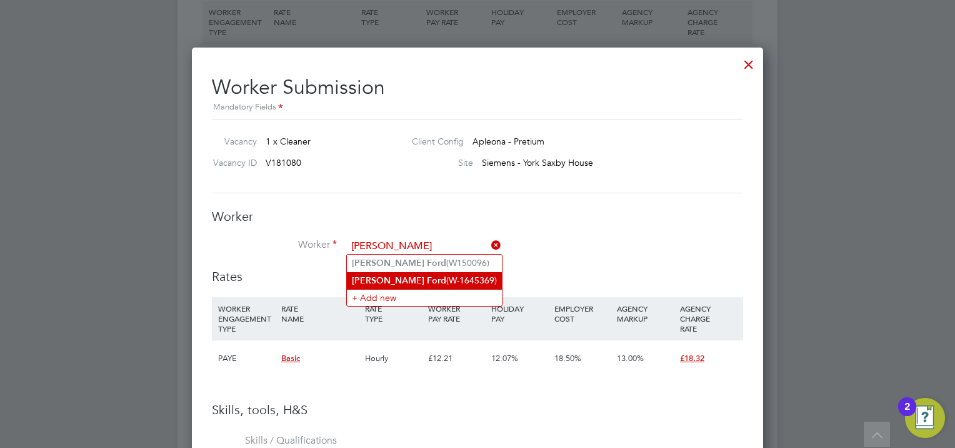
type input "john ford"
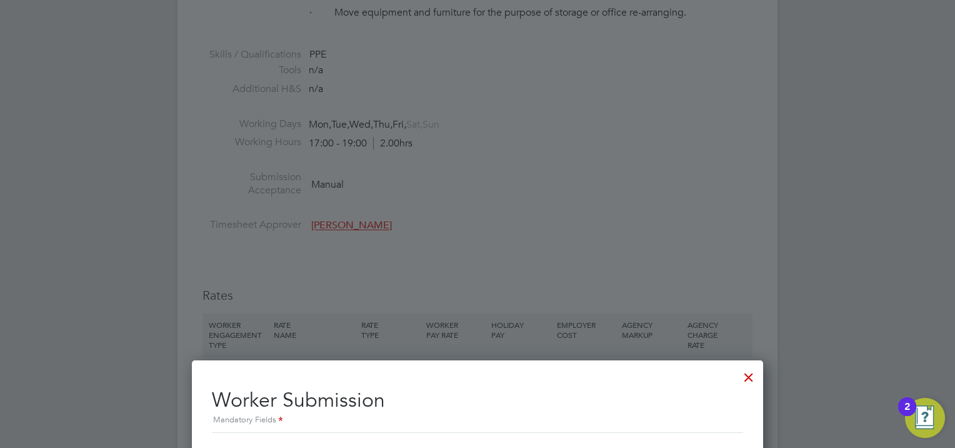
scroll to position [1000, 0]
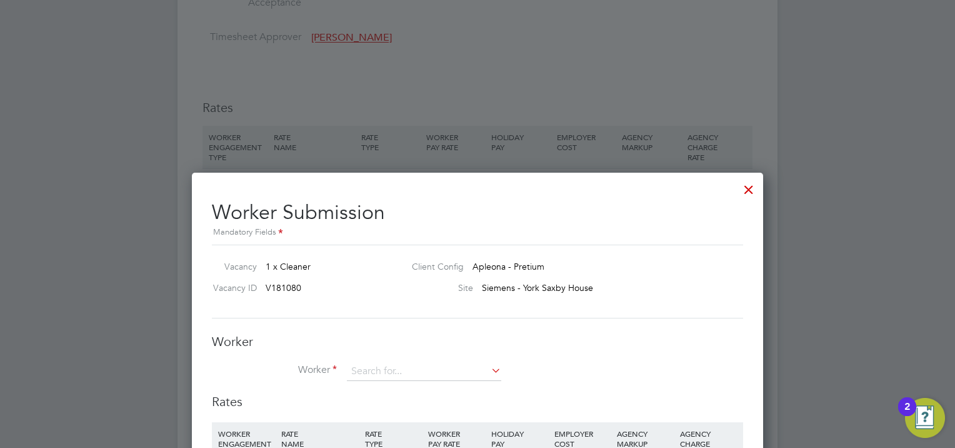
click at [751, 188] on div at bounding box center [749, 186] width 23 height 23
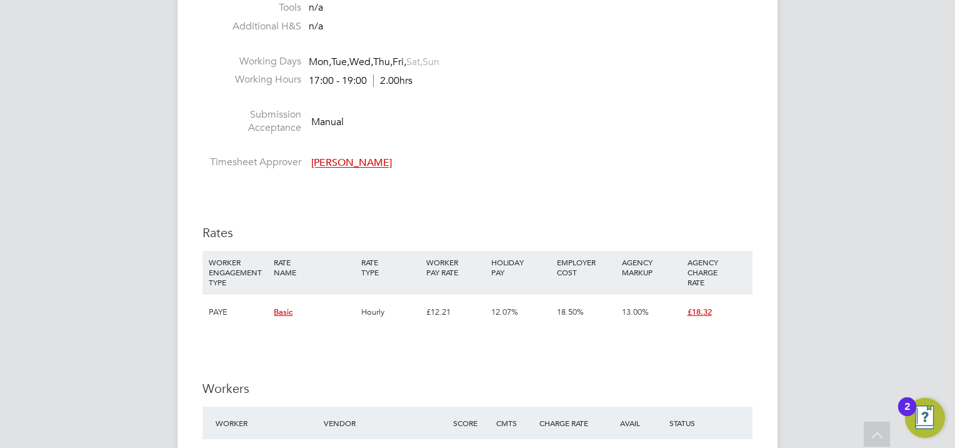
scroll to position [1125, 0]
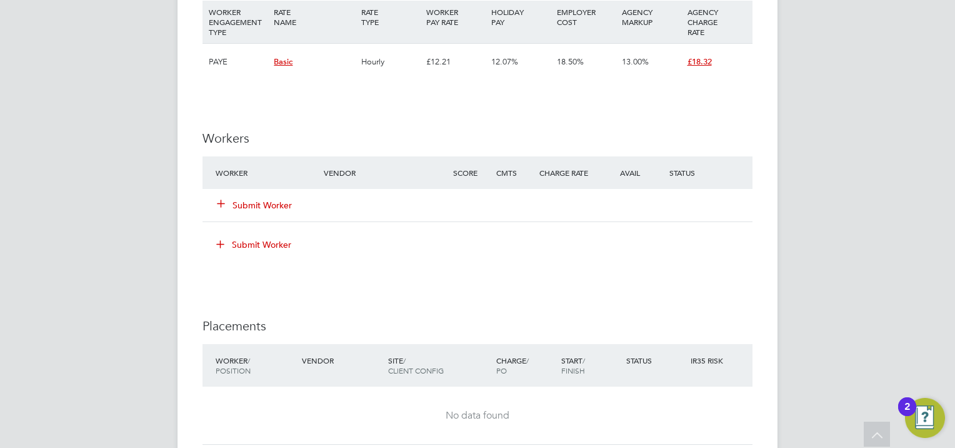
click at [265, 203] on button "Submit Worker" at bounding box center [255, 205] width 75 height 13
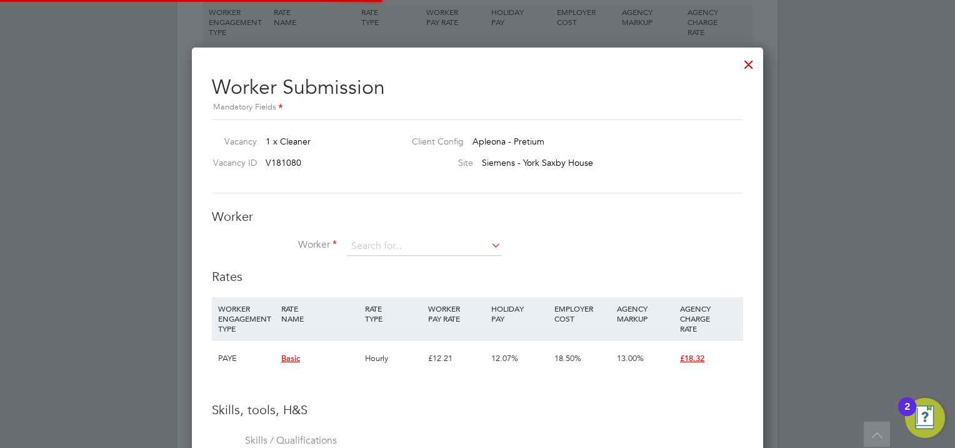
scroll to position [18, 325]
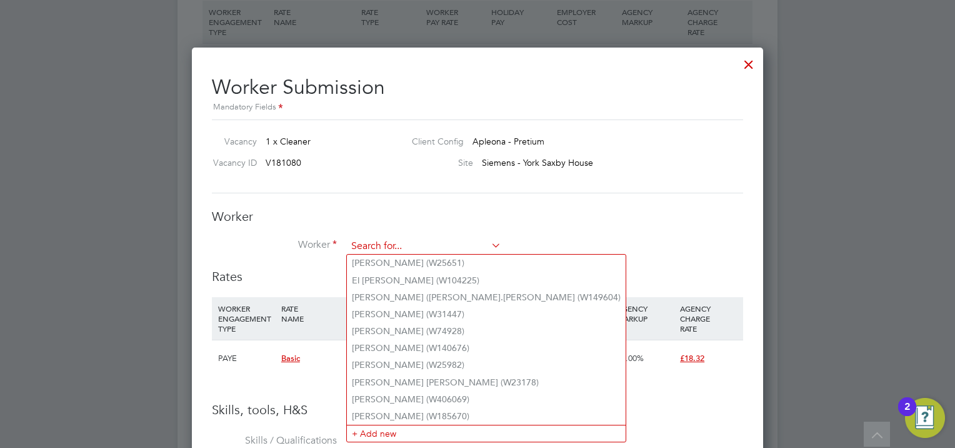
click at [438, 243] on input at bounding box center [424, 246] width 154 height 19
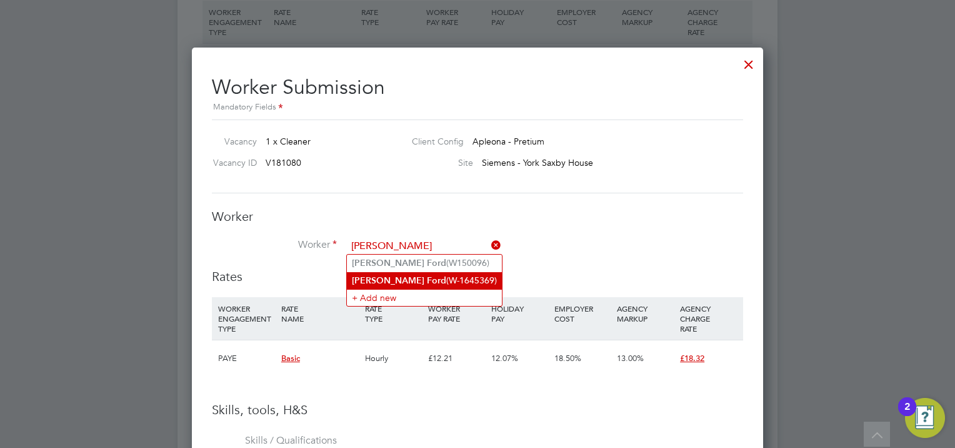
type input "[PERSON_NAME]"
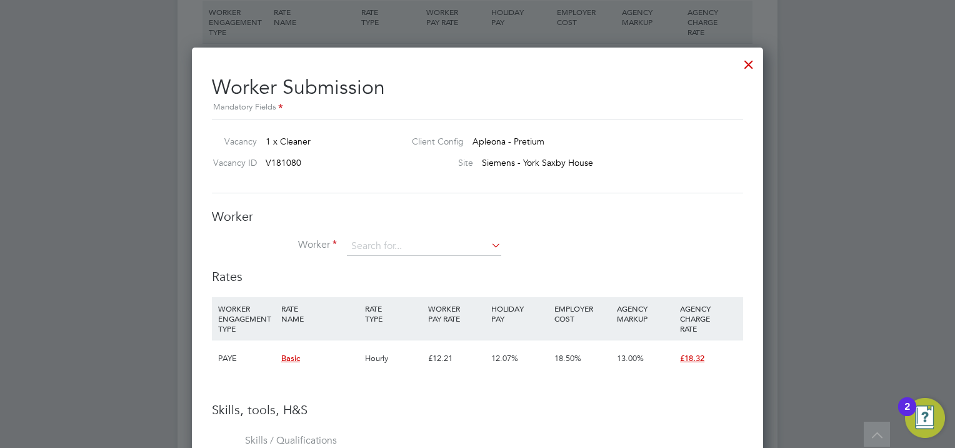
click at [426, 279] on h3 "Rates" at bounding box center [477, 276] width 531 height 16
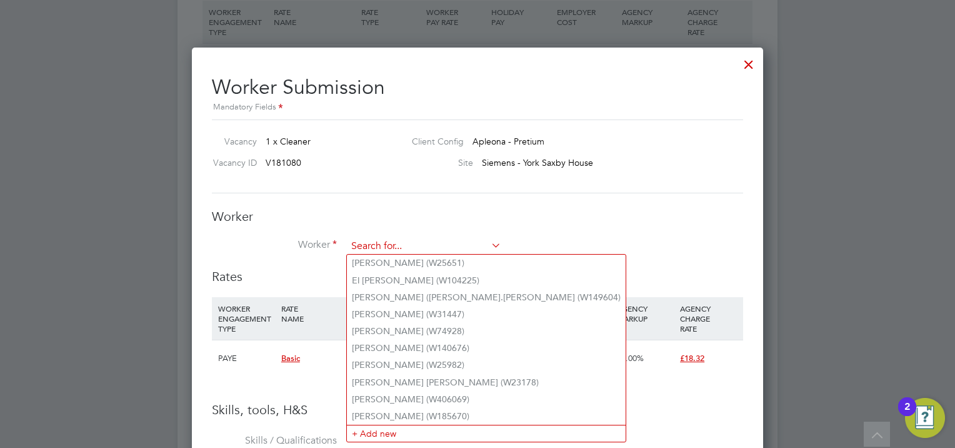
click at [488, 252] on input at bounding box center [424, 246] width 154 height 19
click at [488, 250] on input at bounding box center [424, 246] width 154 height 19
click at [563, 223] on h3 "Worker" at bounding box center [477, 216] width 531 height 16
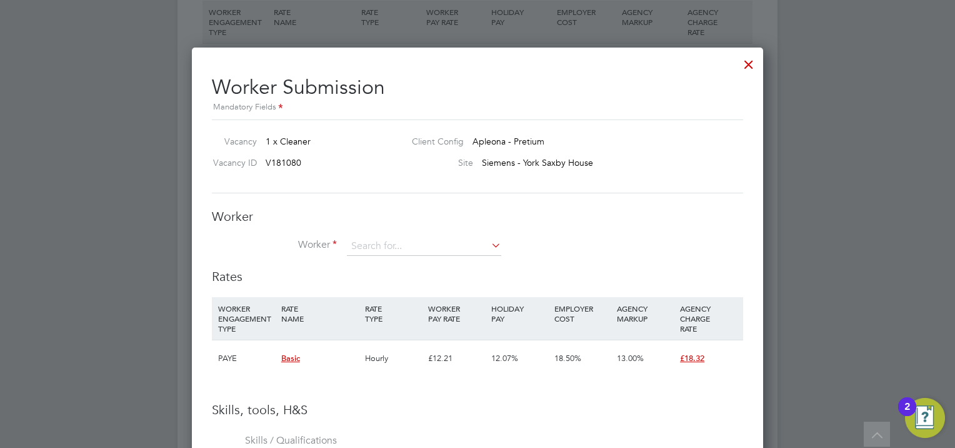
click at [750, 63] on div at bounding box center [749, 61] width 23 height 23
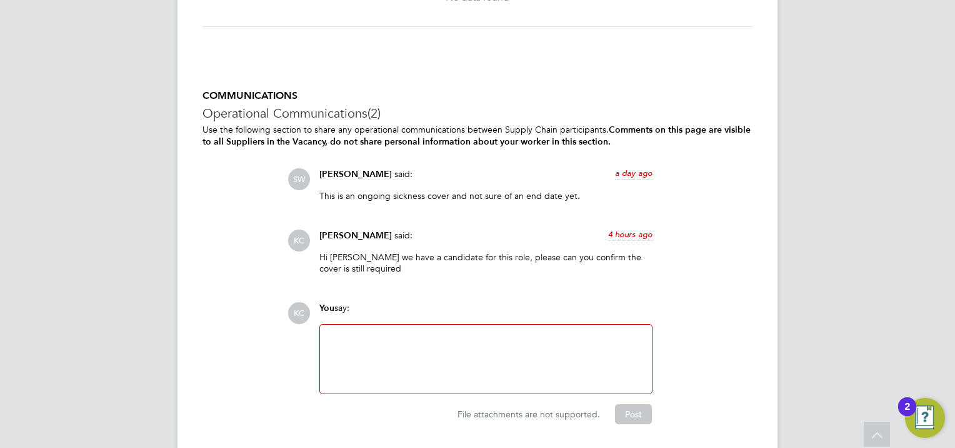
scroll to position [1581, 0]
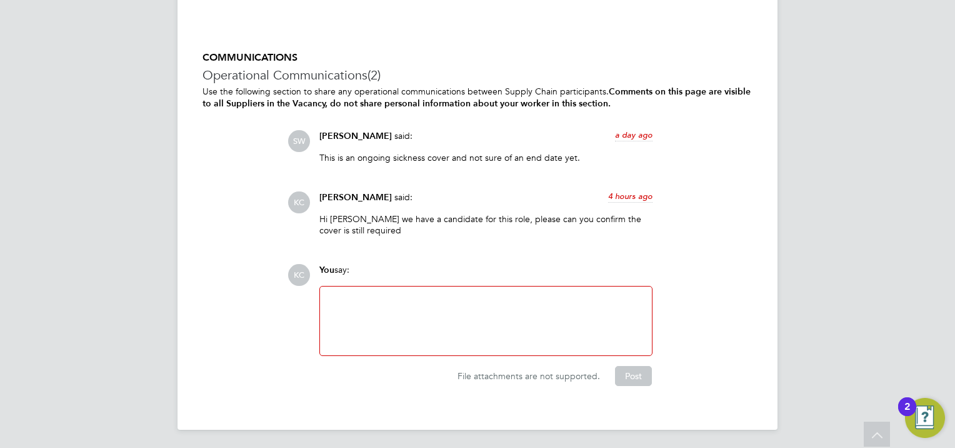
click at [458, 298] on div at bounding box center [486, 321] width 317 height 54
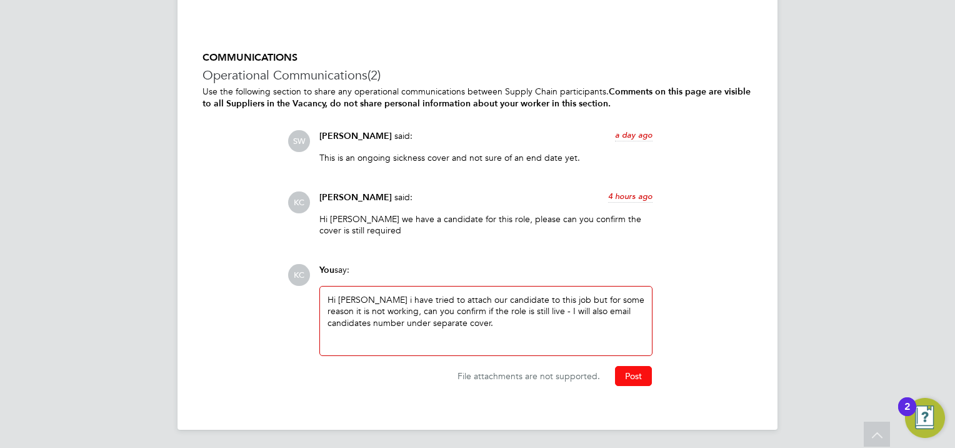
click at [635, 375] on button "Post" at bounding box center [633, 376] width 37 height 20
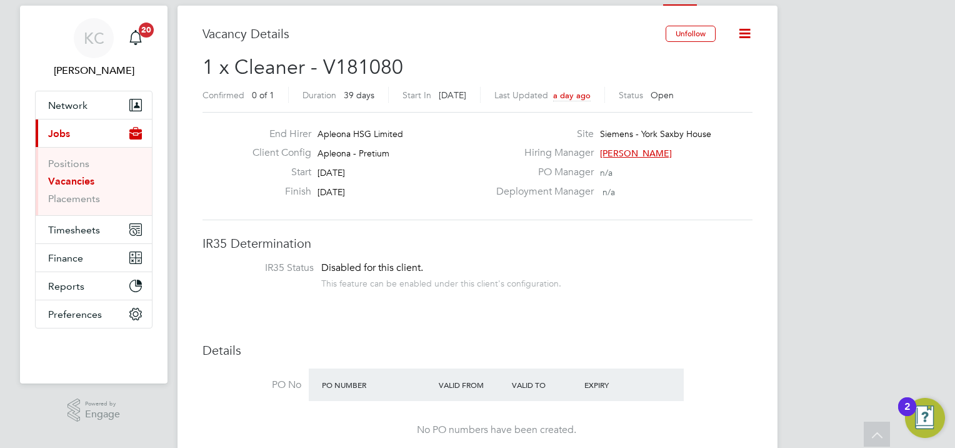
scroll to position [0, 0]
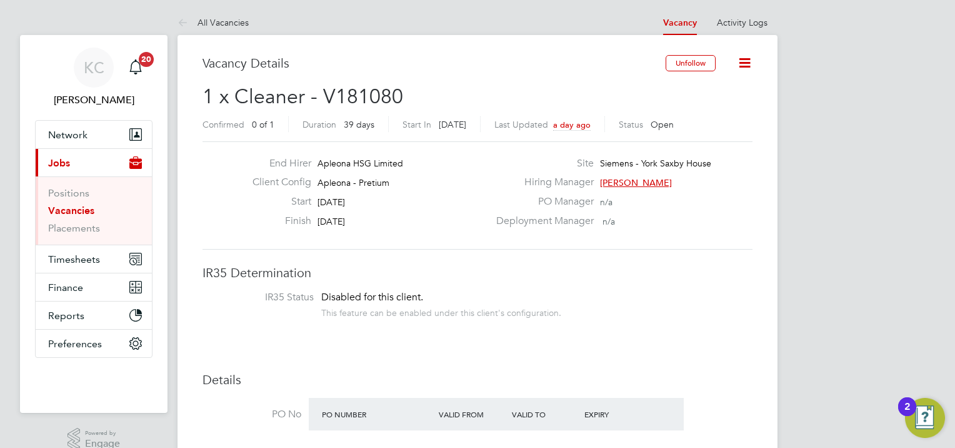
click at [621, 175] on div "Site Siemens - York [GEOGRAPHIC_DATA]" at bounding box center [623, 166] width 269 height 19
click at [619, 179] on span "[PERSON_NAME]" at bounding box center [636, 182] width 72 height 11
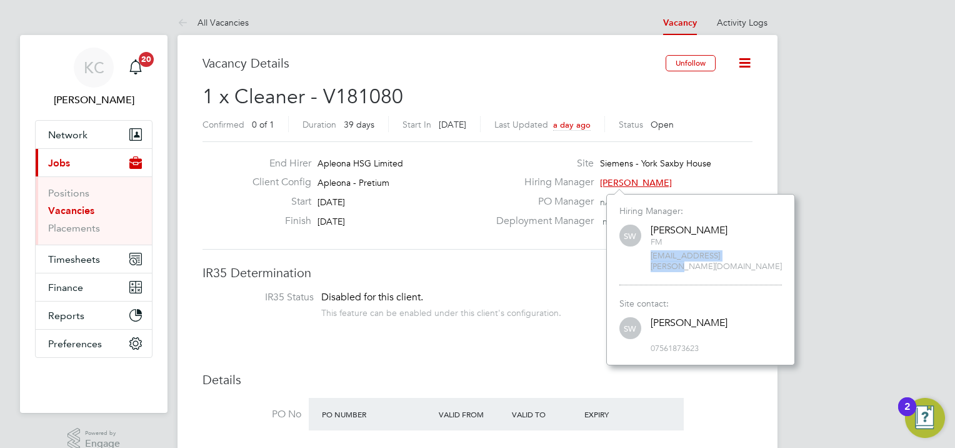
drag, startPoint x: 750, startPoint y: 254, endPoint x: 650, endPoint y: 258, distance: 100.8
click at [650, 258] on div "SW [PERSON_NAME] FM [EMAIL_ADDRESS][PERSON_NAME][DOMAIN_NAME]" at bounding box center [701, 247] width 163 height 49
drag, startPoint x: 650, startPoint y: 258, endPoint x: 661, endPoint y: 258, distance: 11.3
copy span "[EMAIL_ADDRESS][PERSON_NAME][DOMAIN_NAME]"
click at [751, 61] on icon at bounding box center [745, 63] width 16 height 16
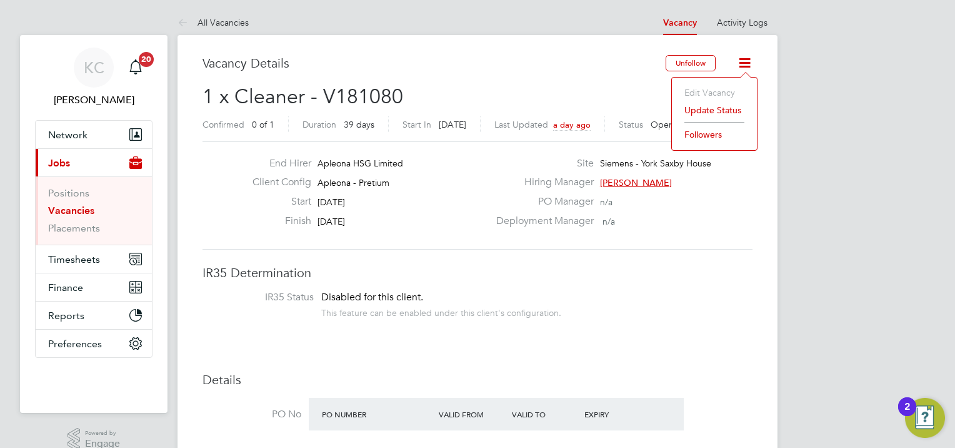
click at [705, 133] on li "Followers" at bounding box center [714, 135] width 73 height 18
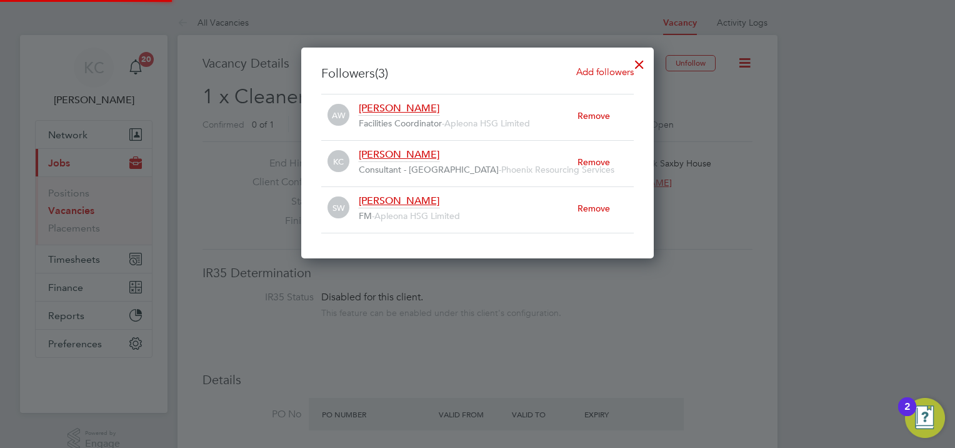
scroll to position [210, 353]
click at [608, 71] on span "Add followers" at bounding box center [605, 72] width 58 height 12
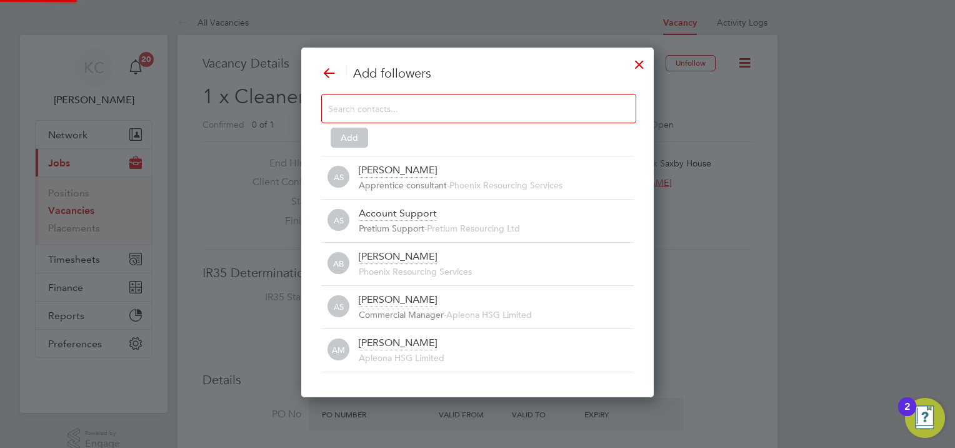
scroll to position [0, 0]
click at [557, 103] on input at bounding box center [468, 108] width 281 height 16
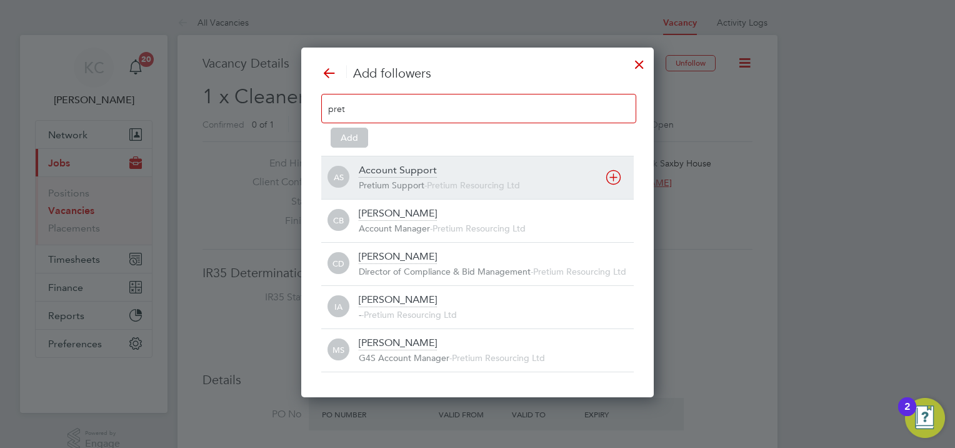
type input "pret"
click at [422, 170] on div "Account Support" at bounding box center [398, 171] width 78 height 14
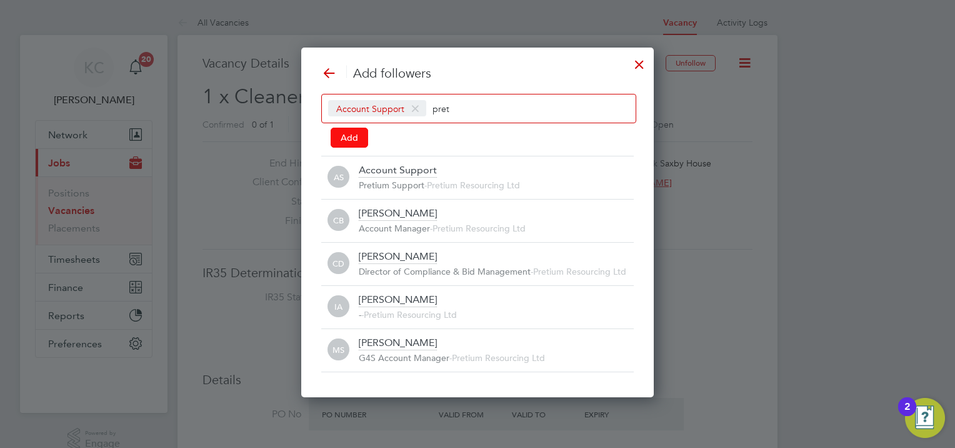
click at [340, 134] on button "Add" at bounding box center [350, 138] width 38 height 20
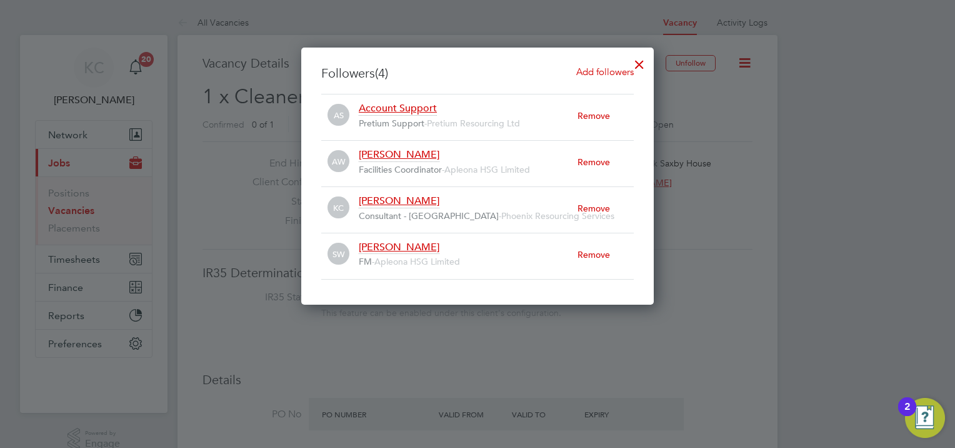
click at [638, 64] on div at bounding box center [639, 61] width 23 height 23
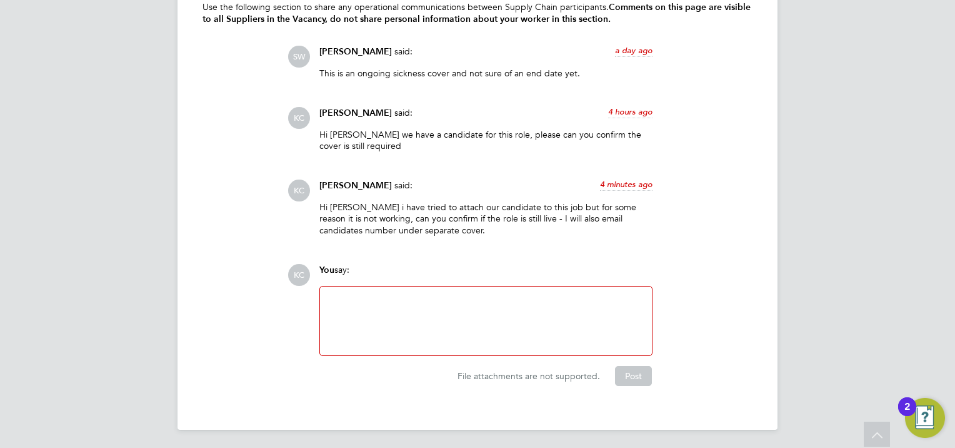
click at [537, 306] on div at bounding box center [486, 321] width 317 height 54
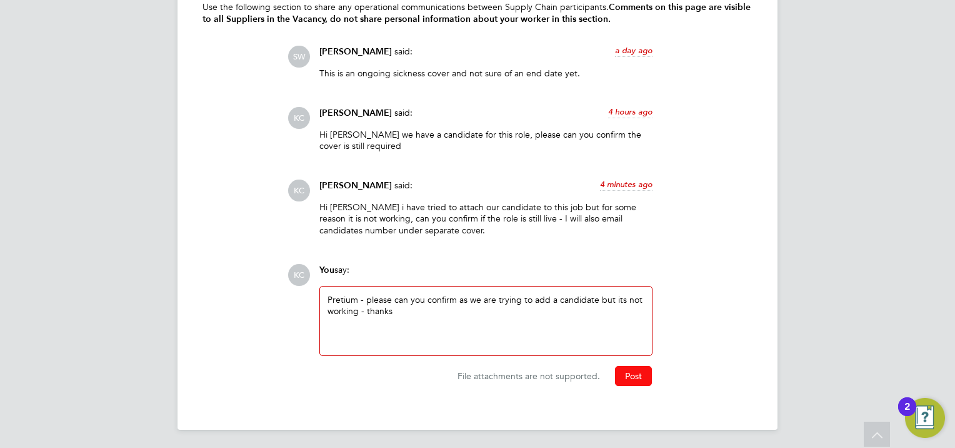
drag, startPoint x: 641, startPoint y: 371, endPoint x: 59, endPoint y: 443, distance: 586.5
click at [641, 371] on button "Post" at bounding box center [633, 376] width 37 height 20
